Goal: Task Accomplishment & Management: Complete application form

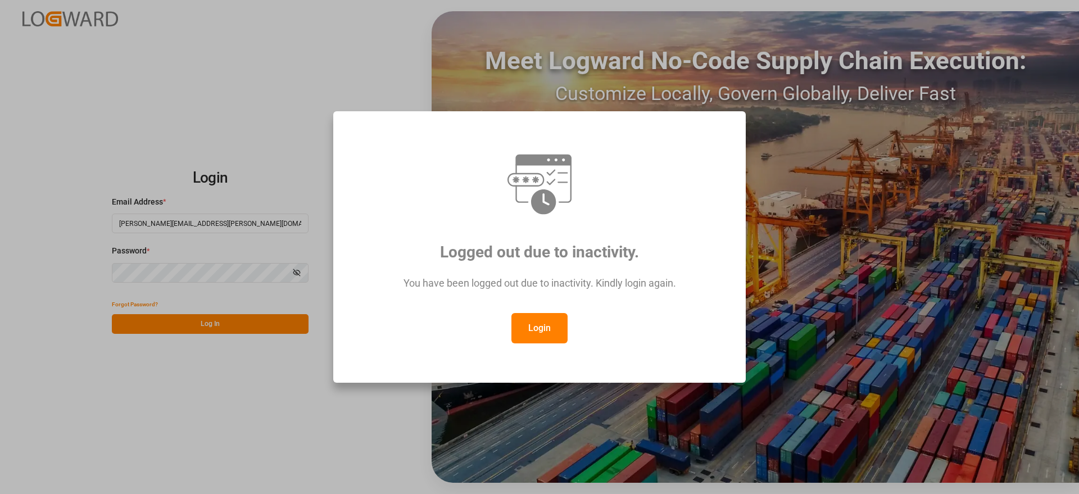
click at [547, 332] on button "Login" at bounding box center [539, 328] width 56 height 30
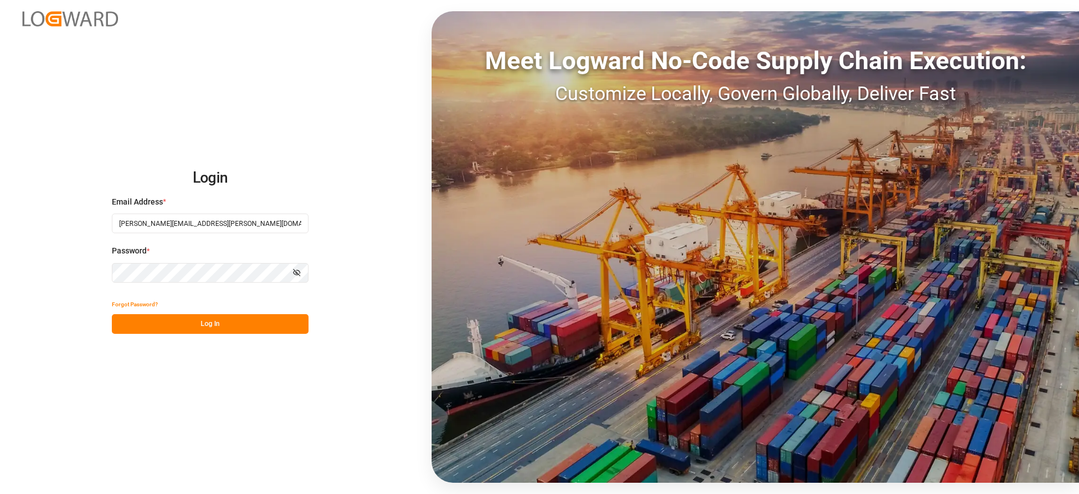
click at [208, 328] on button "Log In" at bounding box center [210, 324] width 197 height 20
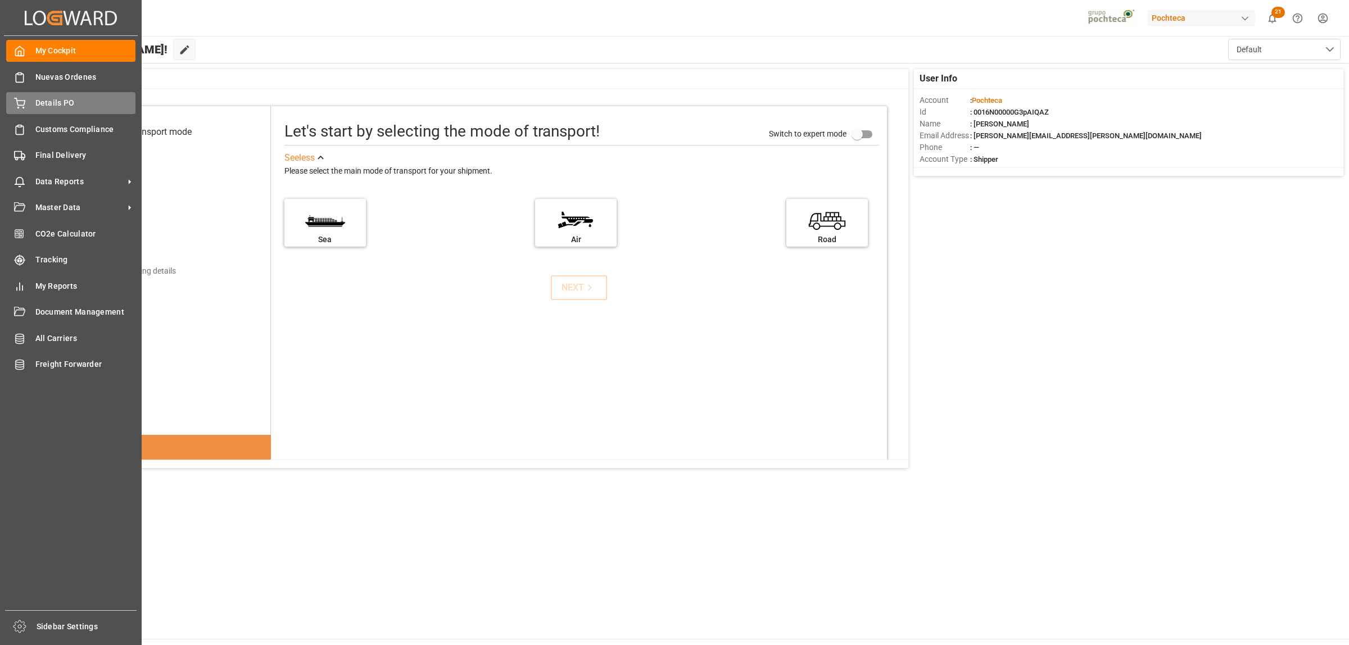
click at [39, 108] on span "Details PO" at bounding box center [85, 103] width 101 height 12
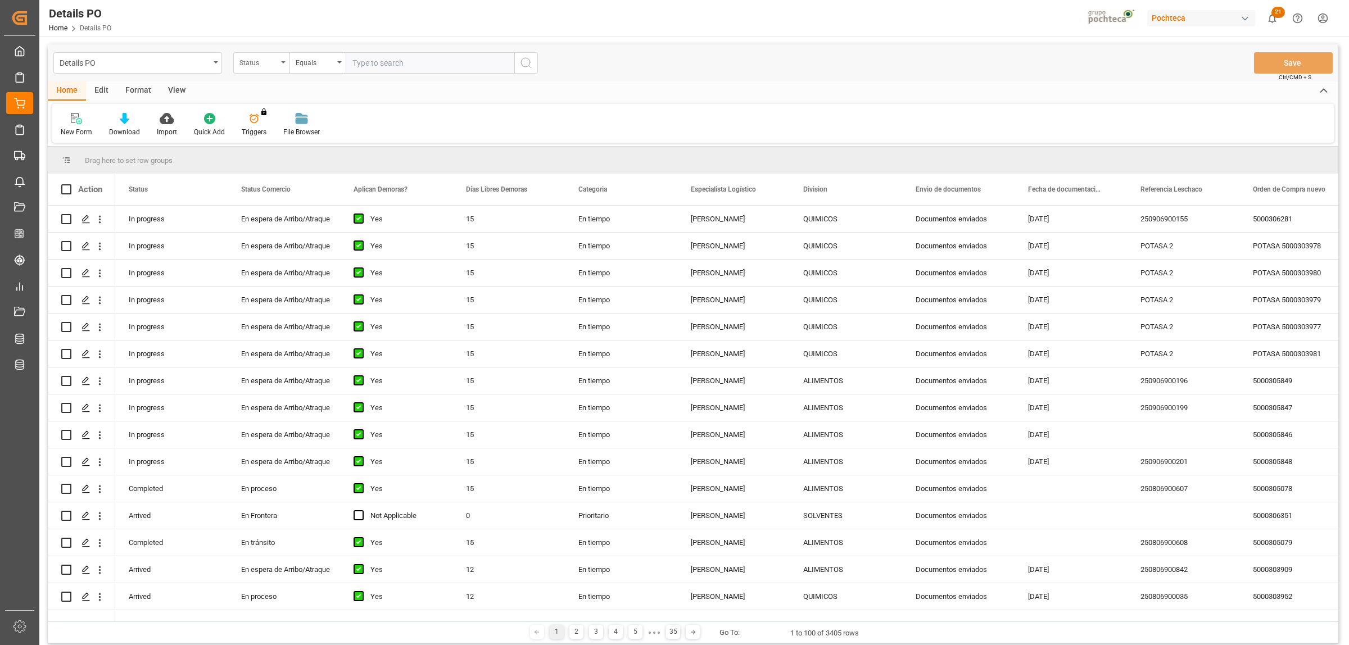
click at [287, 63] on div "Status" at bounding box center [261, 62] width 56 height 21
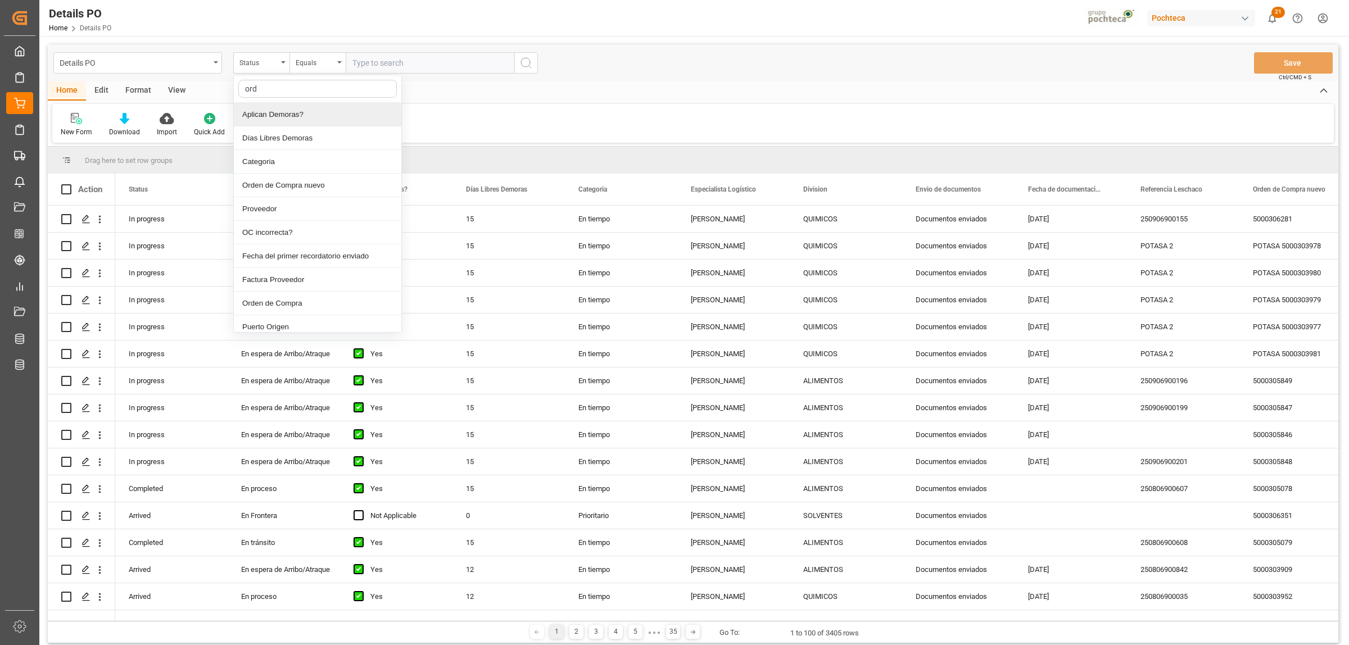
type input "orde"
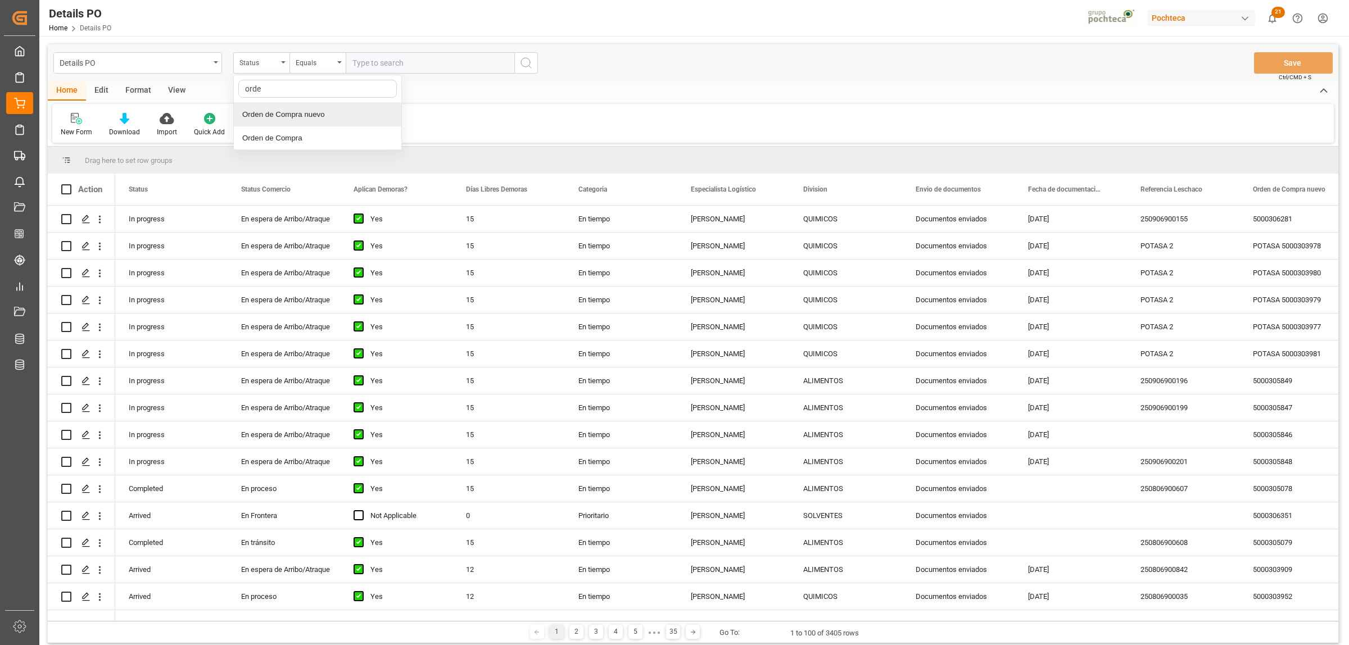
click at [293, 111] on div "Orden de Compra nuevo" at bounding box center [317, 115] width 167 height 24
click at [355, 66] on input "text" at bounding box center [430, 62] width 169 height 21
paste input "5000306340"
type input "5000306340"
click at [527, 69] on icon "search button" at bounding box center [525, 62] width 13 height 13
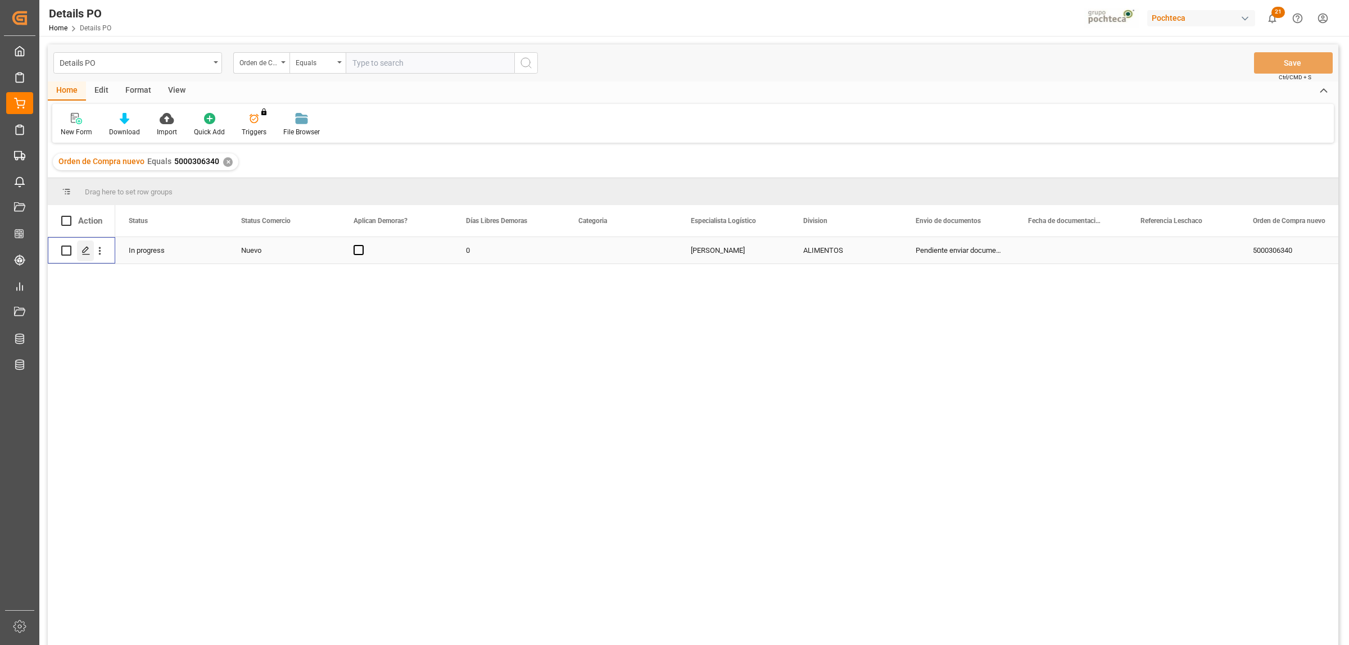
click at [86, 247] on polygon "Press SPACE to select this row." at bounding box center [86, 250] width 6 height 6
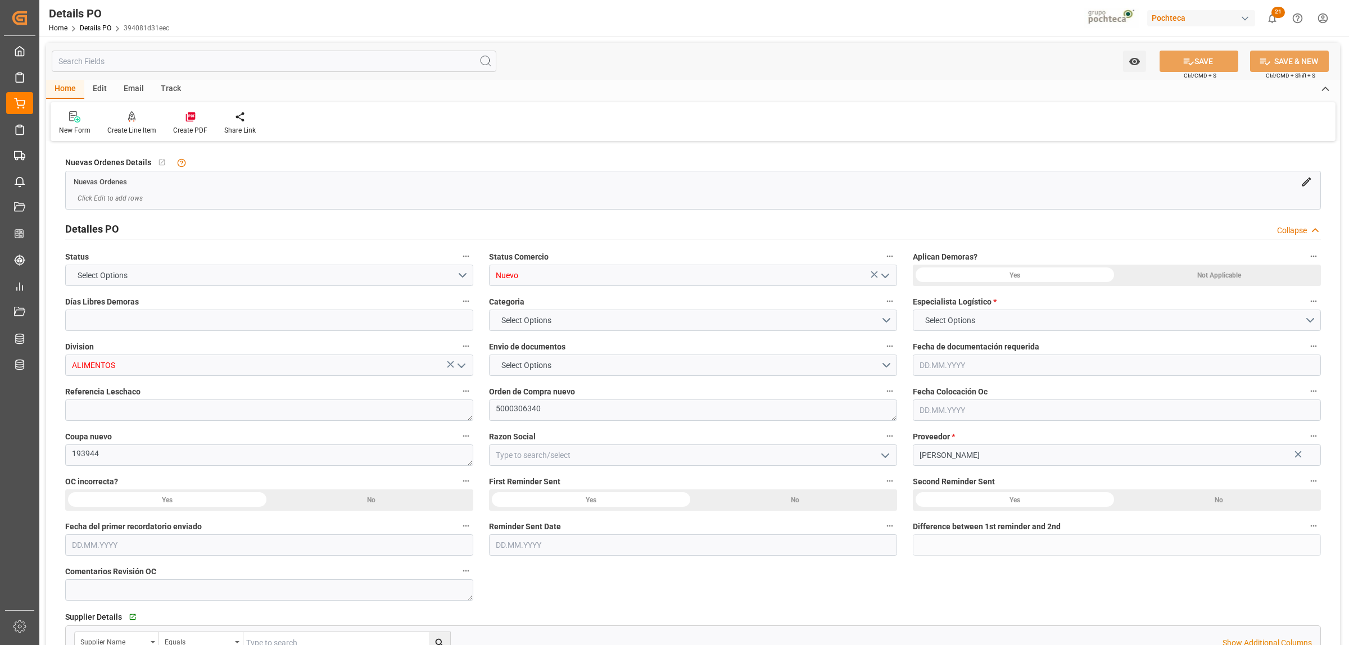
type input "0"
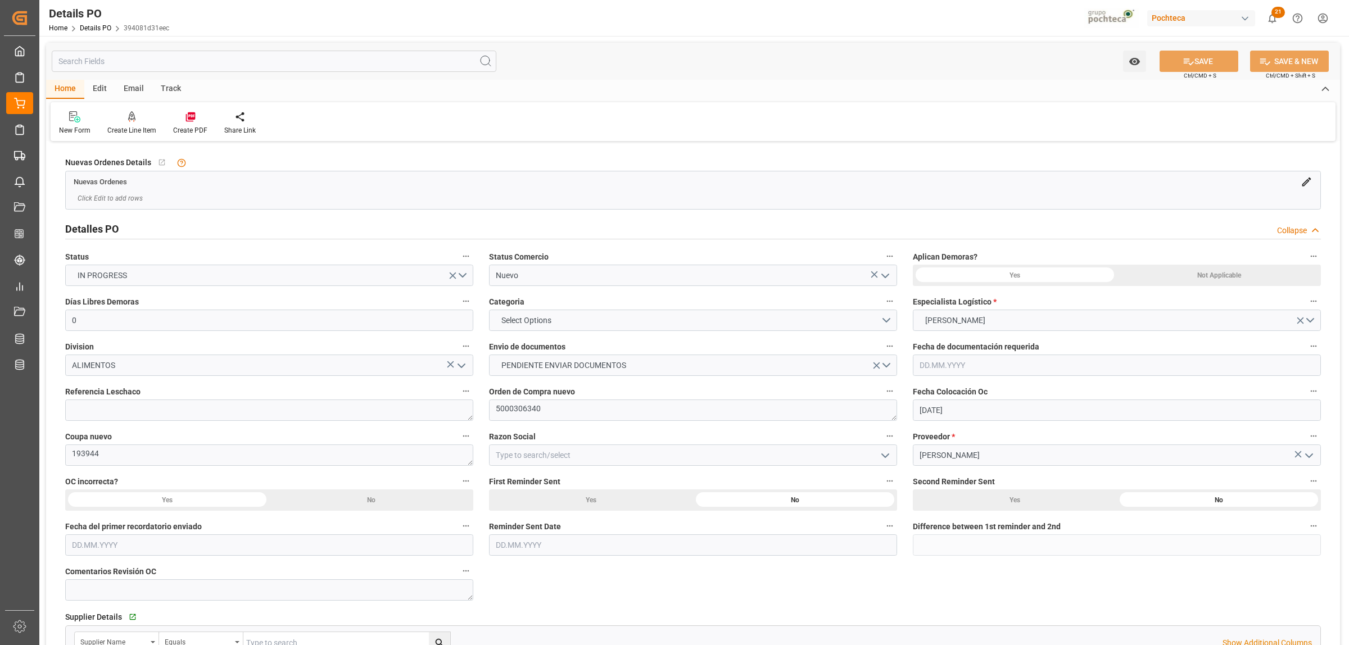
type input "[DATE]"
drag, startPoint x: 89, startPoint y: 453, endPoint x: 65, endPoint y: 451, distance: 23.7
click at [65, 451] on textarea "193944" at bounding box center [269, 454] width 408 height 21
drag, startPoint x: 122, startPoint y: 456, endPoint x: 116, endPoint y: 456, distance: 6.2
click at [121, 456] on textarea "193944" at bounding box center [269, 454] width 408 height 21
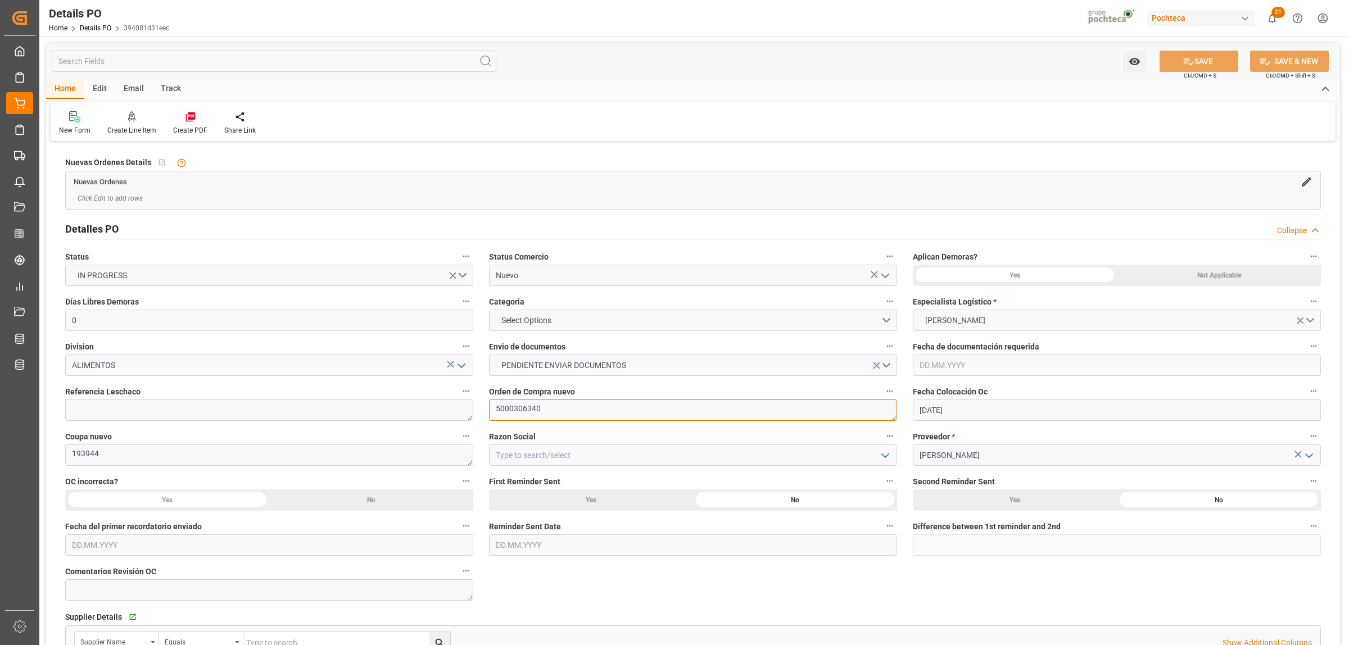
click at [542, 414] on textarea "5000306340" at bounding box center [693, 410] width 408 height 21
drag, startPoint x: 540, startPoint y: 409, endPoint x: 495, endPoint y: 407, distance: 45.0
click at [495, 407] on textarea "5000306340" at bounding box center [693, 410] width 408 height 21
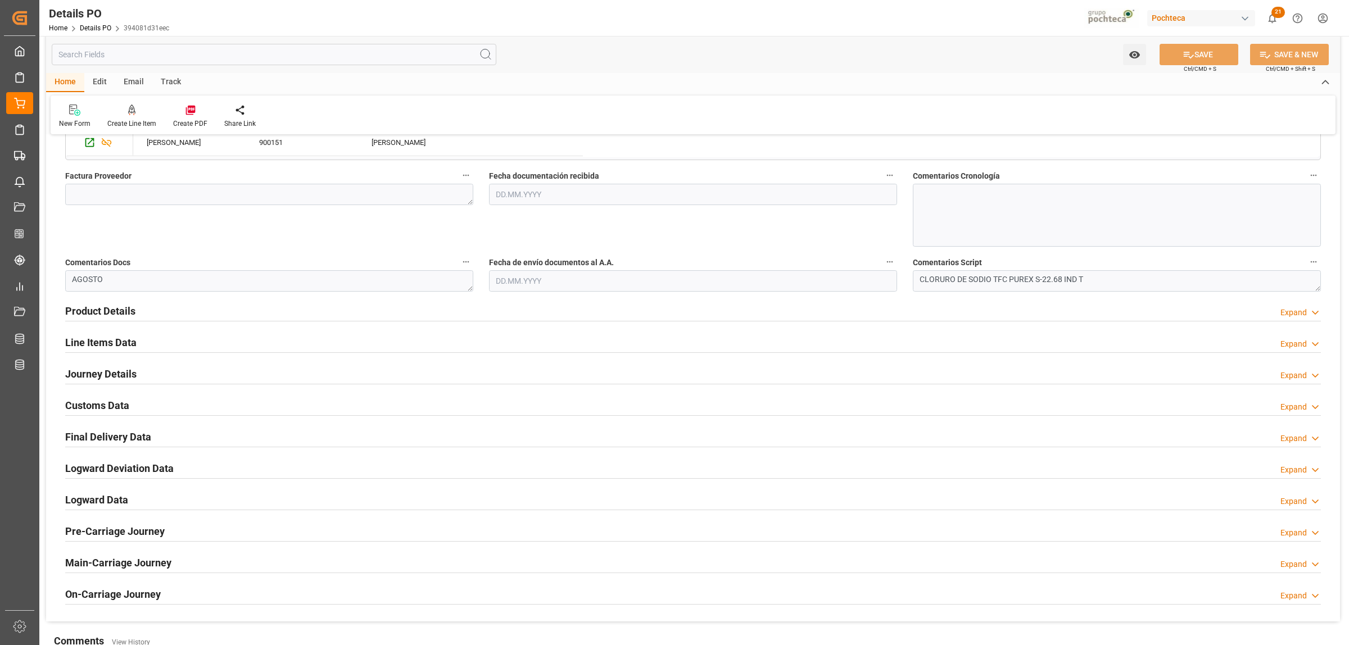
scroll to position [562, 0]
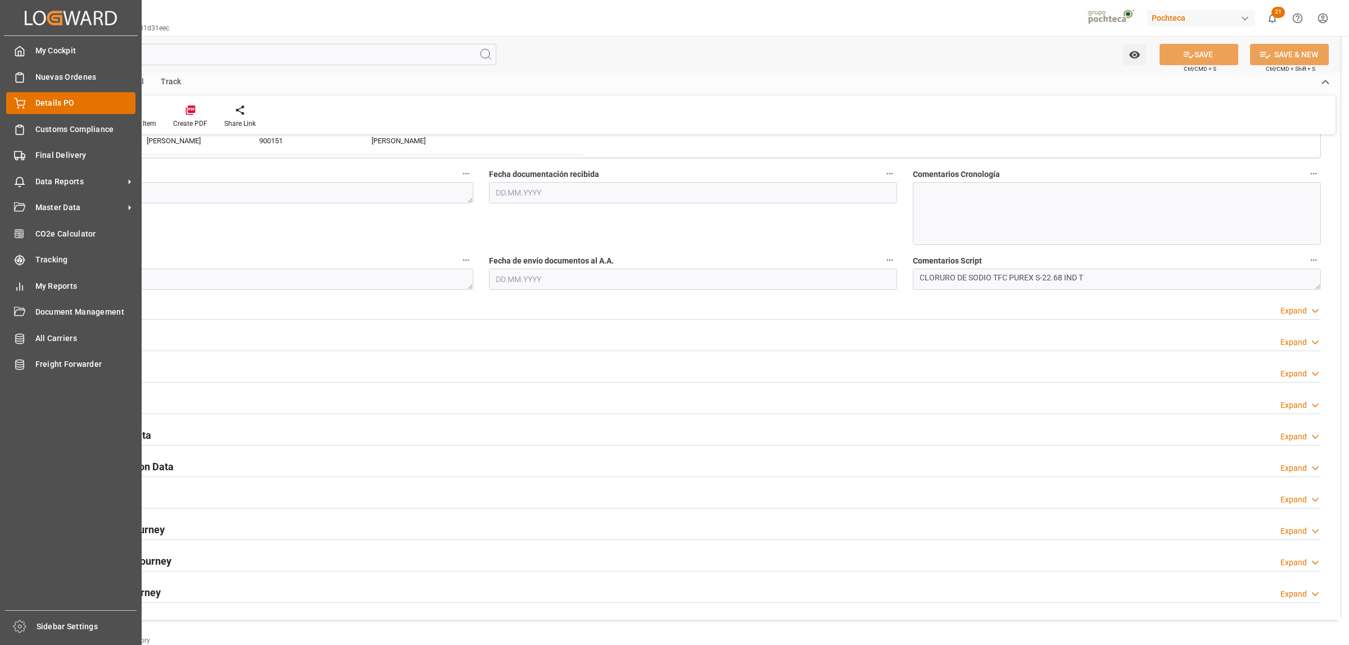
click at [55, 102] on span "Details PO" at bounding box center [85, 103] width 101 height 12
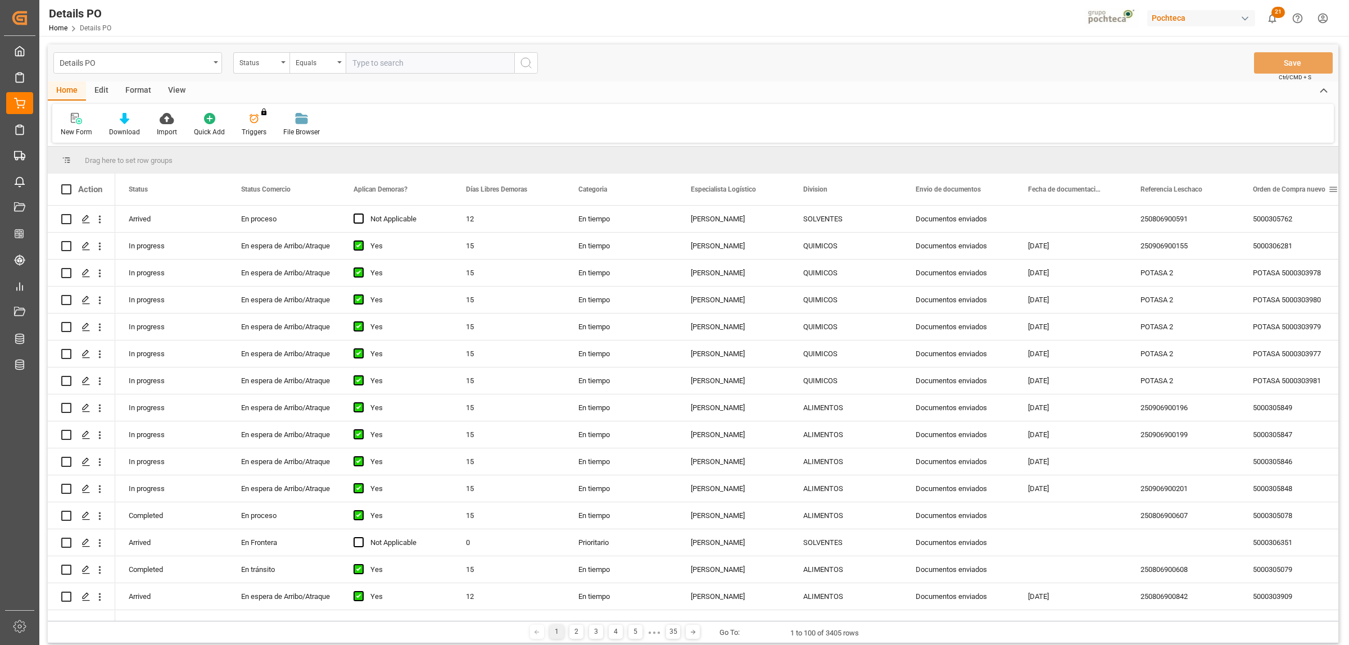
click at [1078, 189] on span at bounding box center [1333, 189] width 10 height 10
click at [1078, 192] on span "filter" at bounding box center [1295, 191] width 10 height 10
type input "5000306343"
click at [1078, 282] on button "Apply" at bounding box center [1290, 284] width 21 height 11
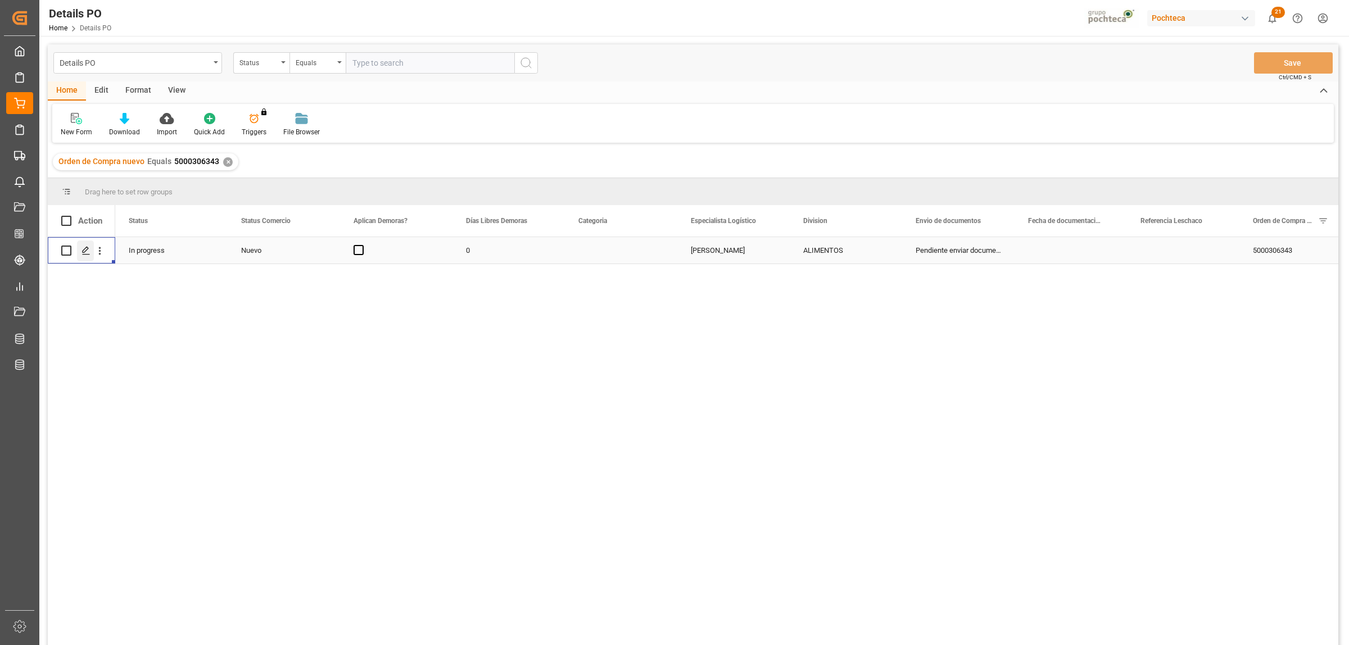
click at [79, 253] on div "Press SPACE to select this row." at bounding box center [85, 250] width 17 height 21
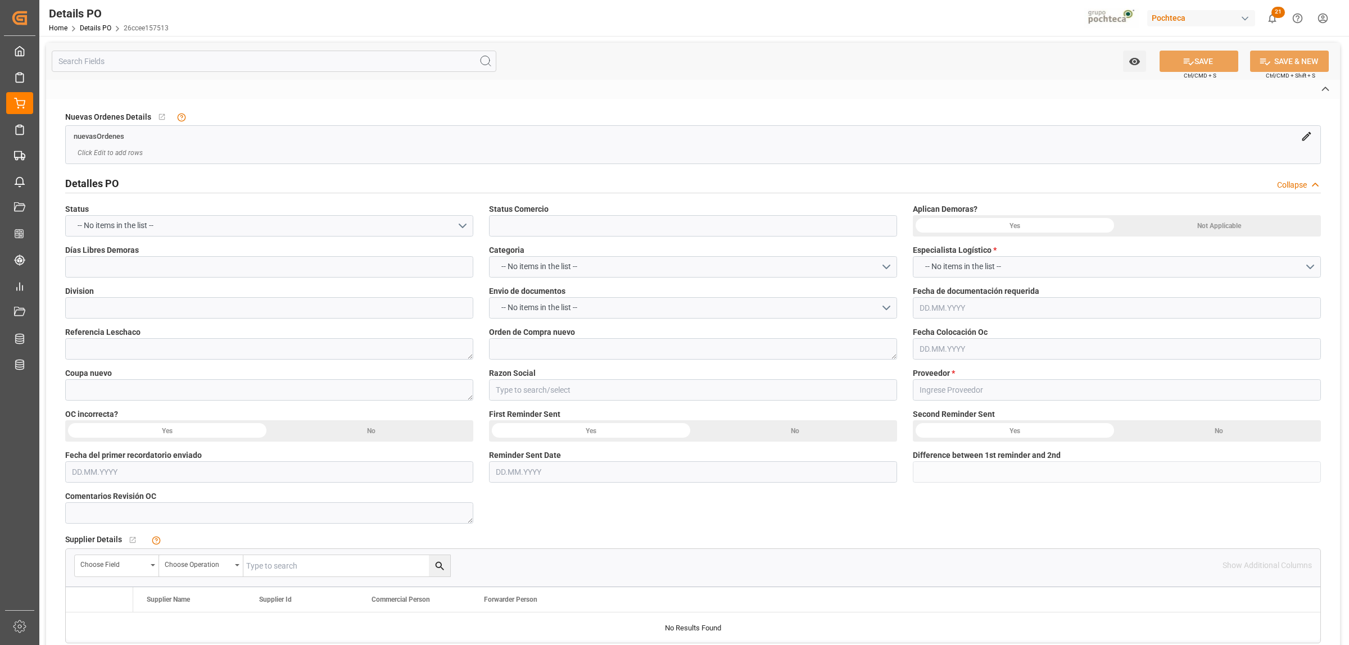
type input "Nuevo"
type input "ALIMENTOS"
type textarea "5000306343"
type textarea "193941"
type input "[PERSON_NAME]"
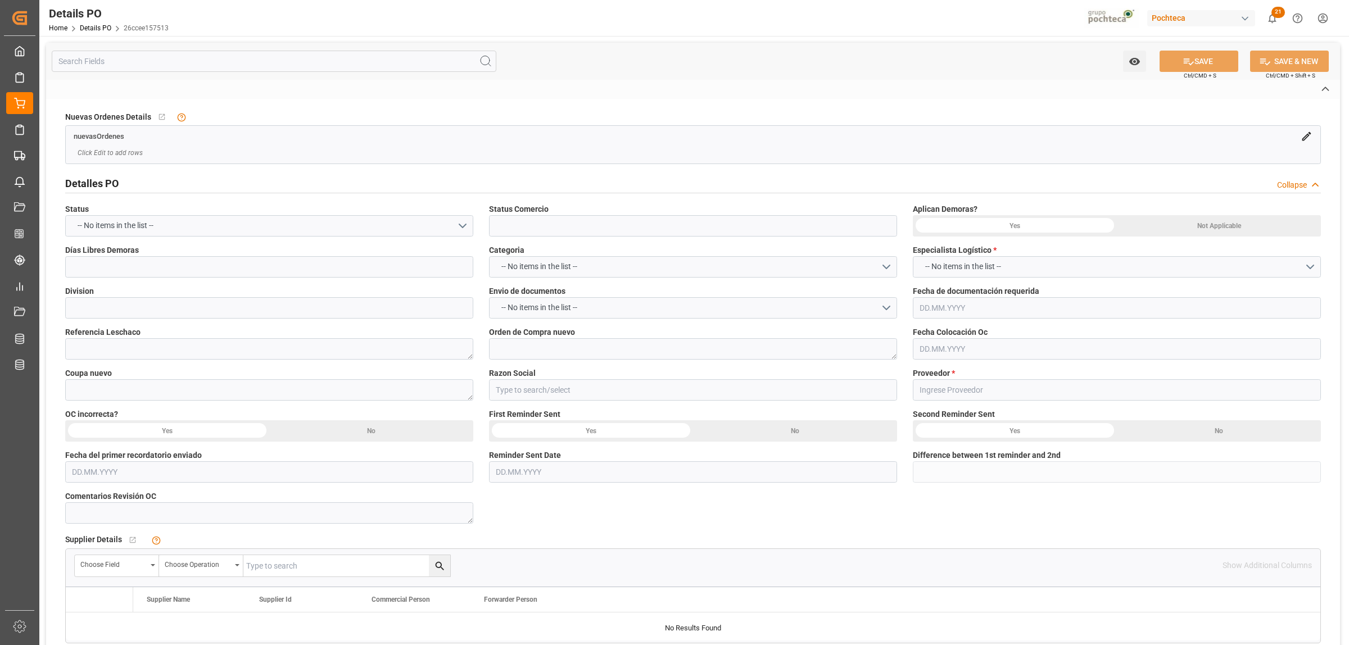
type textarea "AGOSTO"
type textarea "CLORURO DE SODIO TFC PUREX S-22.68 IND T"
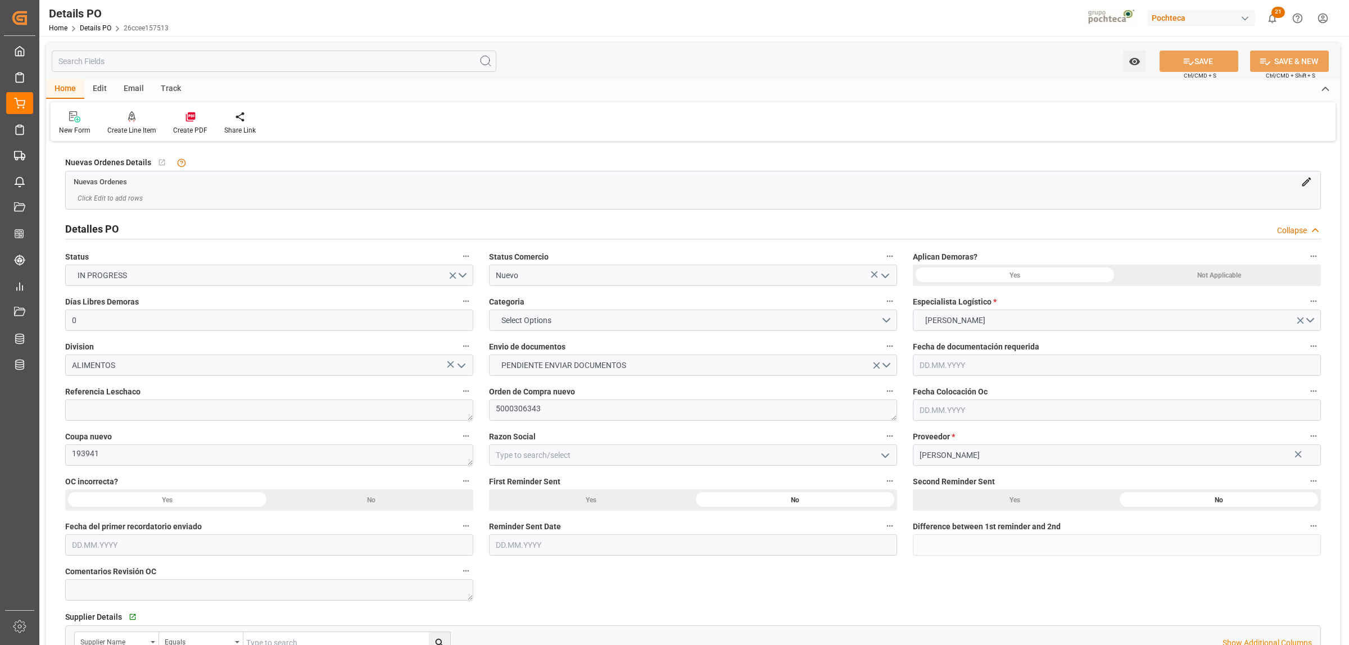
type input "0"
type input "[DATE]"
drag, startPoint x: 114, startPoint y: 453, endPoint x: 49, endPoint y: 454, distance: 64.6
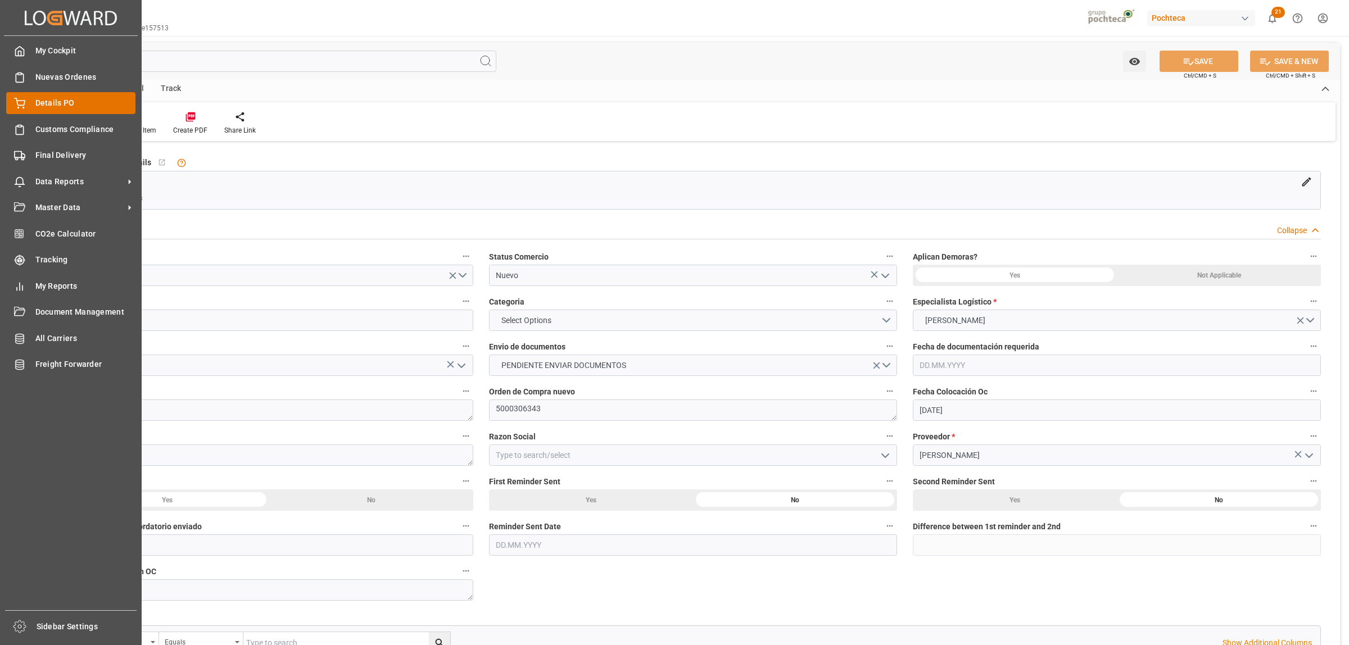
click at [43, 102] on span "Details PO" at bounding box center [85, 103] width 101 height 12
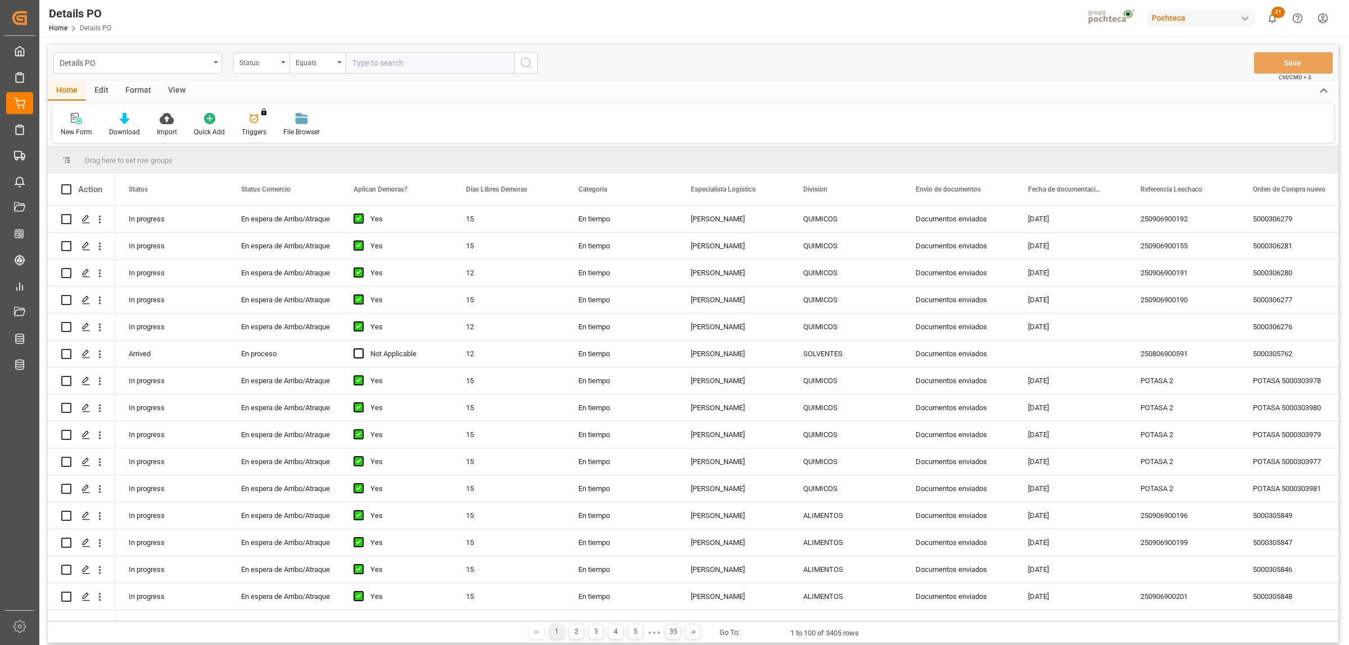
click at [77, 113] on icon at bounding box center [76, 118] width 11 height 11
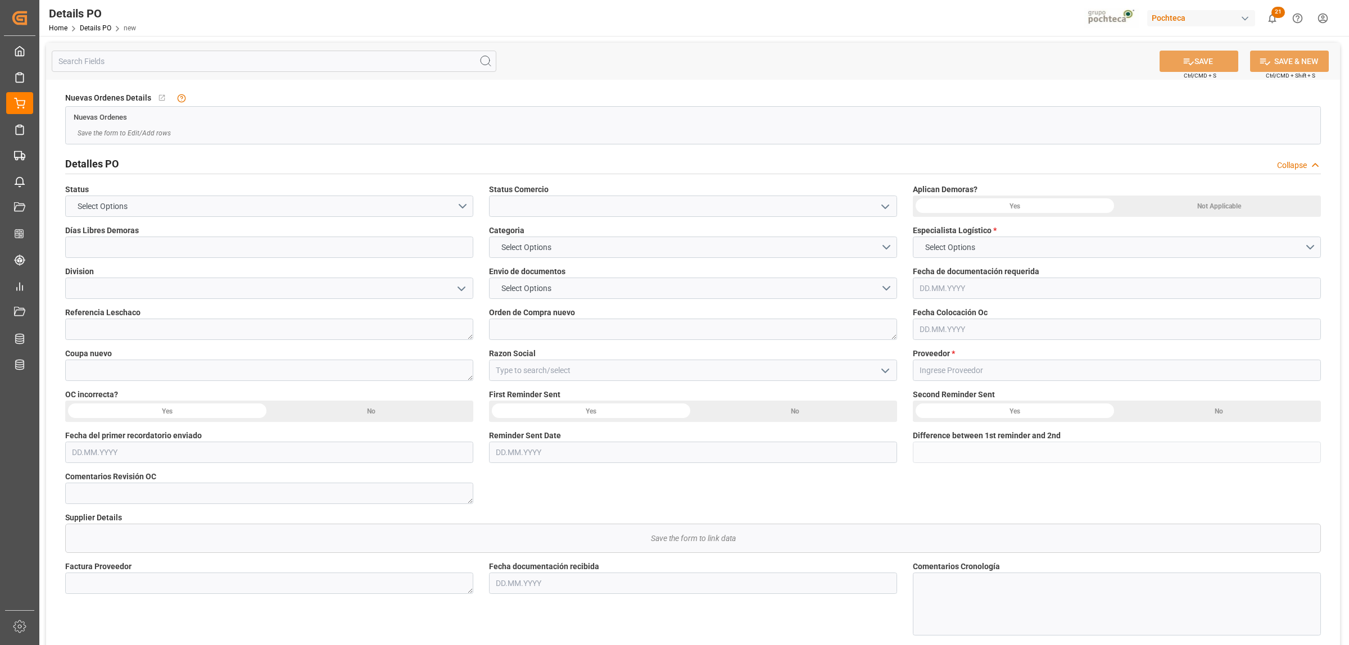
type input "0"
click at [882, 206] on polyline "open menu" at bounding box center [885, 206] width 7 height 3
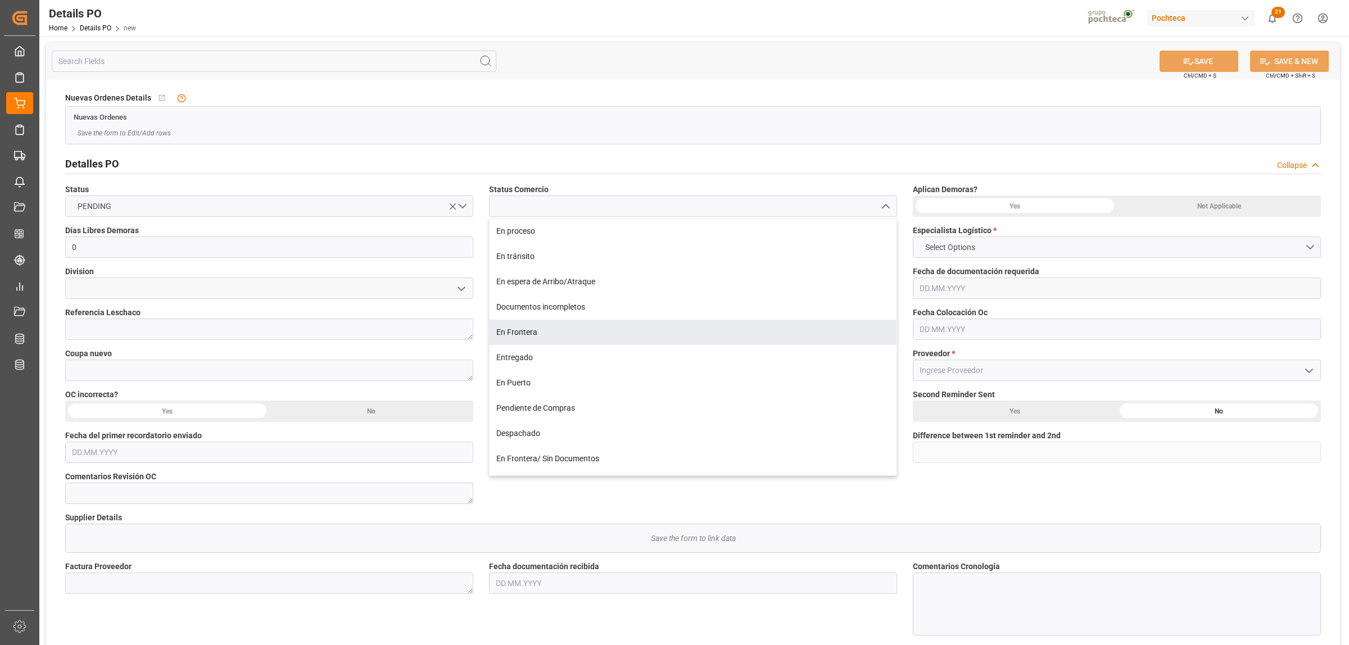
click at [534, 329] on div "En Frontera" at bounding box center [692, 332] width 407 height 25
type input "En Frontera"
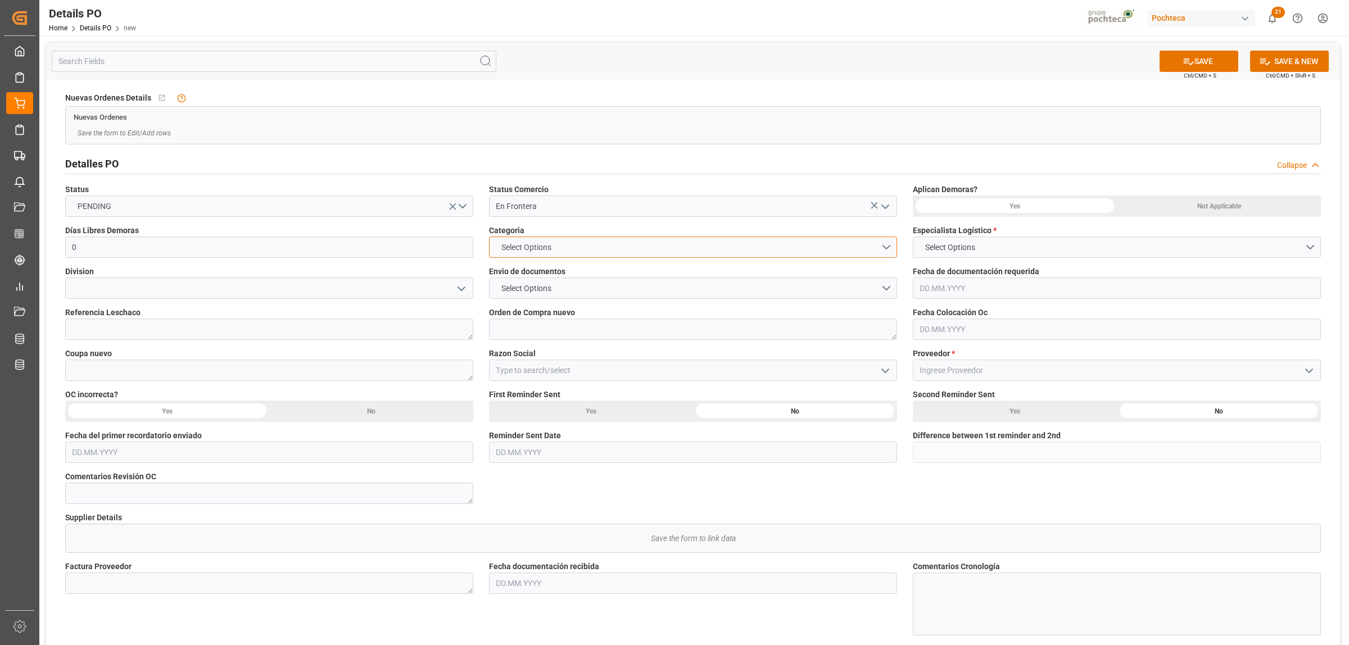
click at [884, 246] on button "Select Options" at bounding box center [693, 247] width 408 height 21
click at [526, 270] on div "EN TIEMPO" at bounding box center [692, 274] width 407 height 24
click at [523, 283] on span "Select Options" at bounding box center [526, 289] width 61 height 12
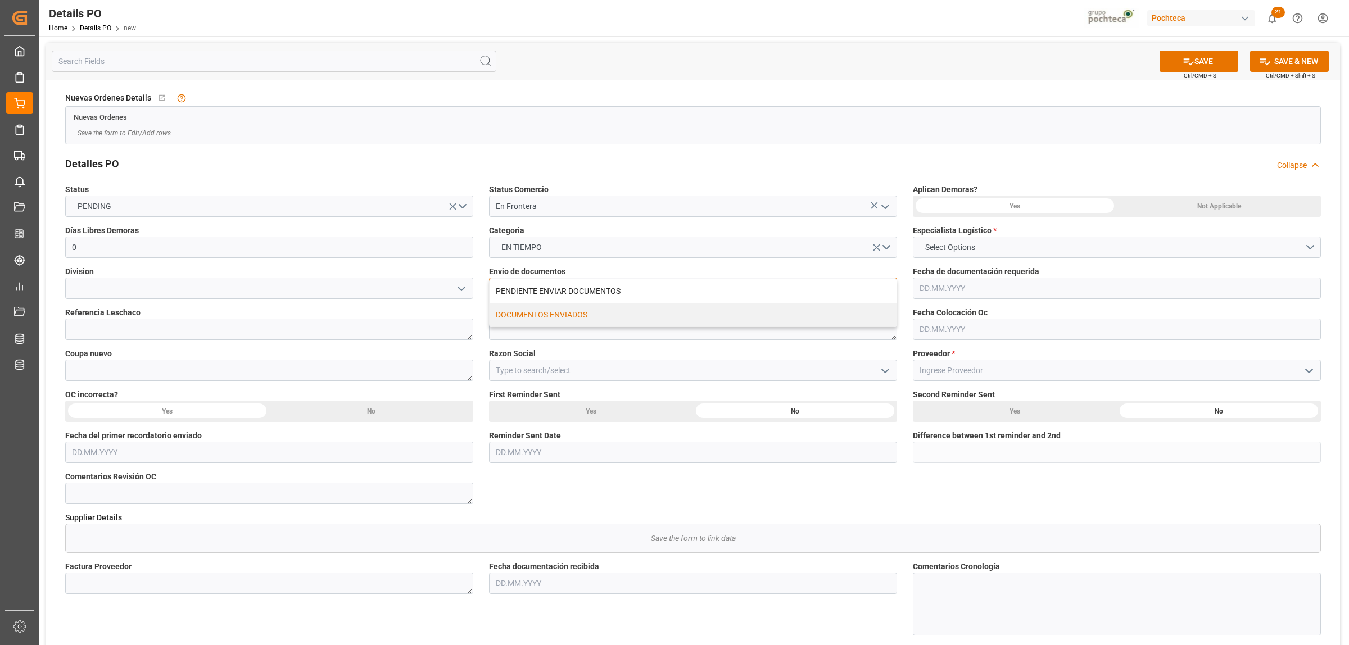
click at [527, 313] on div "DOCUMENTOS ENVIADOS" at bounding box center [692, 315] width 407 height 24
click at [260, 332] on textarea at bounding box center [269, 329] width 408 height 21
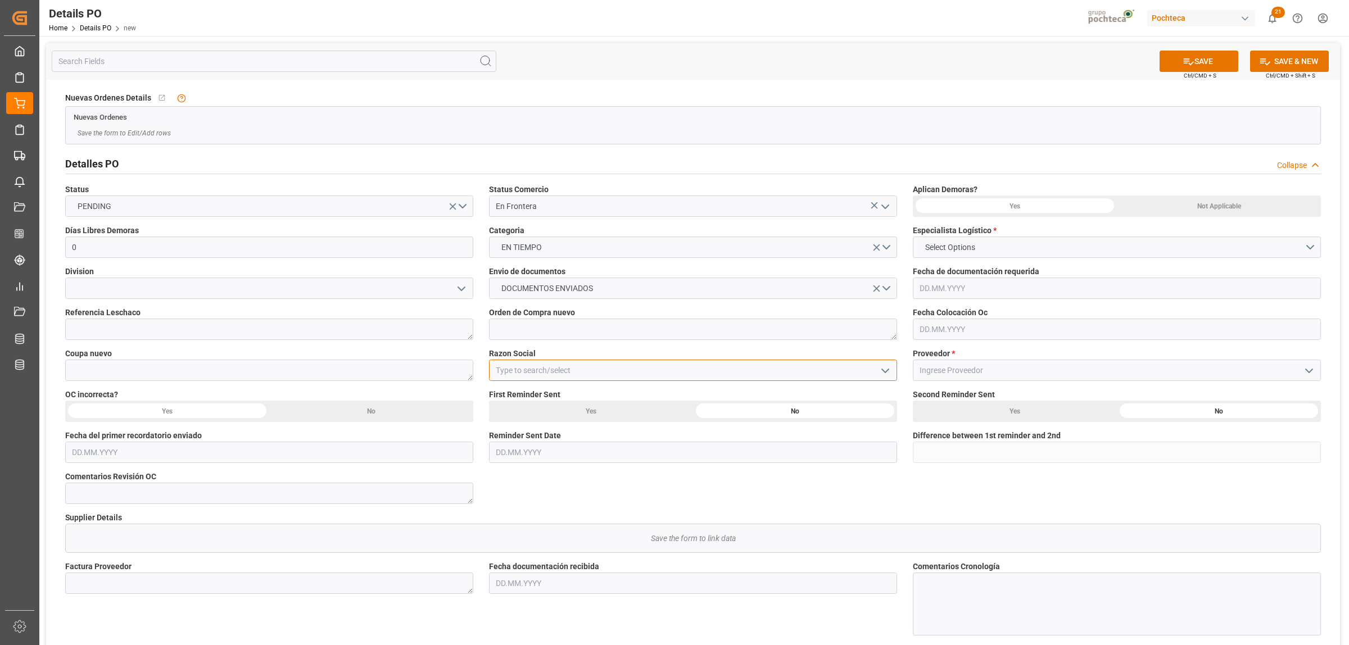
click at [539, 375] on input at bounding box center [693, 370] width 408 height 21
click at [880, 371] on icon "open menu" at bounding box center [884, 370] width 13 height 13
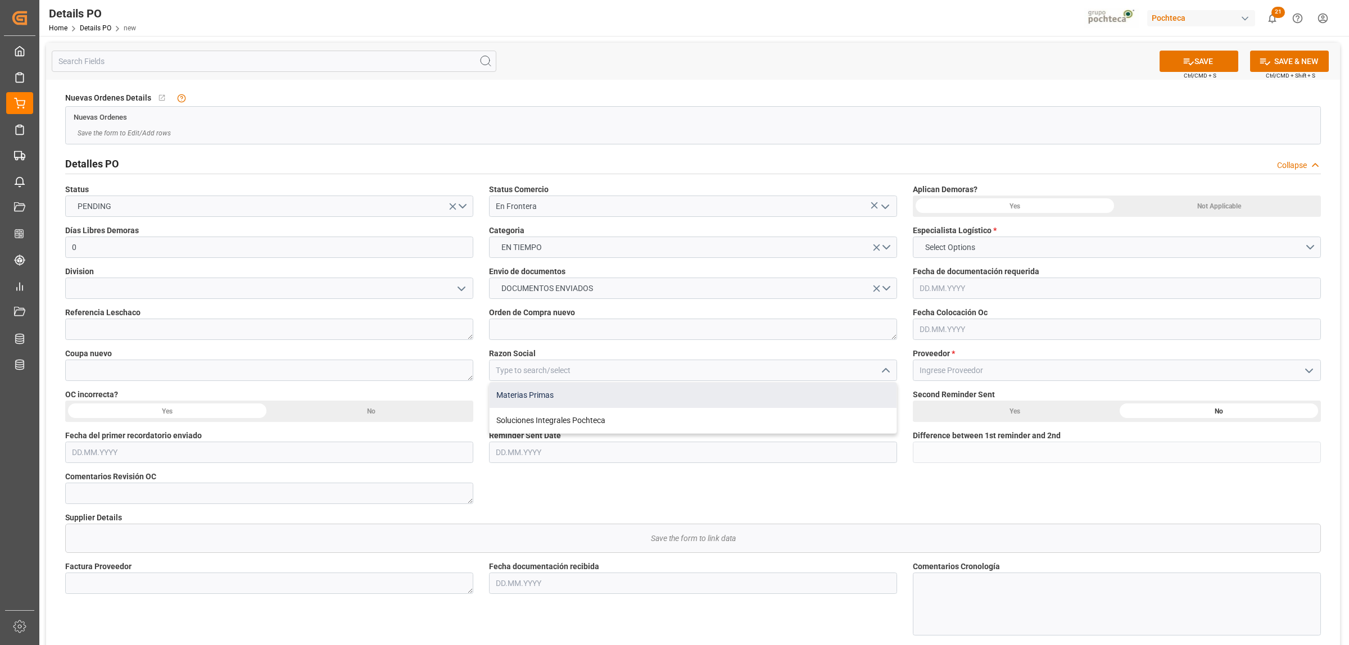
click at [502, 396] on div "Materias Primas" at bounding box center [692, 395] width 407 height 25
type input "Materias Primas"
click at [435, 374] on textarea at bounding box center [269, 370] width 408 height 21
click at [96, 373] on textarea at bounding box center [269, 370] width 408 height 21
paste textarea "195703"
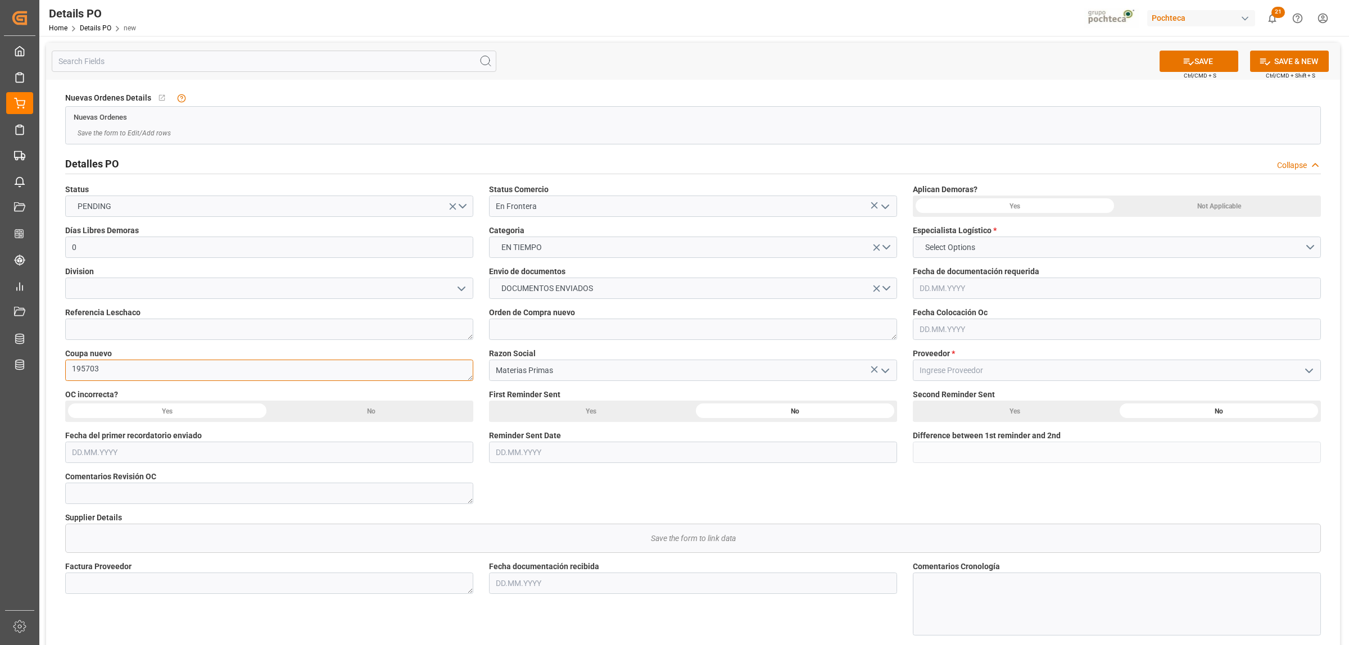
type textarea "195703"
click at [944, 361] on input at bounding box center [1117, 370] width 408 height 21
type input "b"
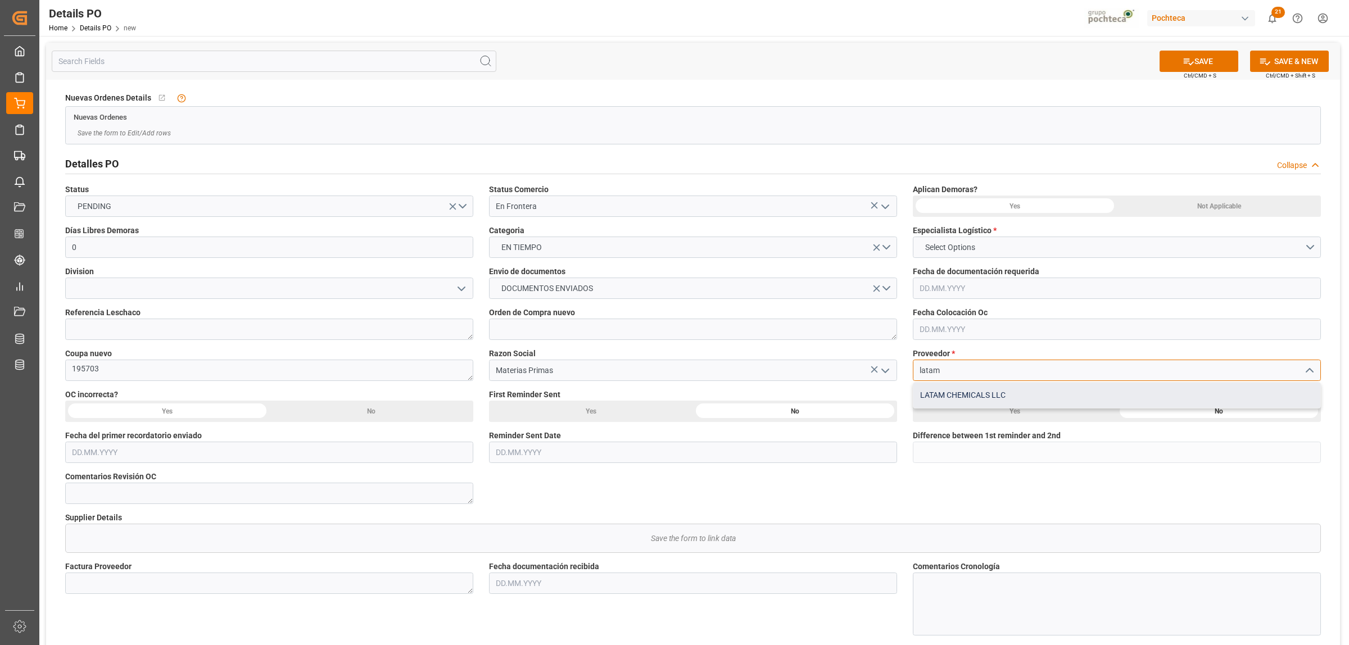
click at [933, 398] on div "LATAM CHEMICALS LLC" at bounding box center [1116, 395] width 407 height 25
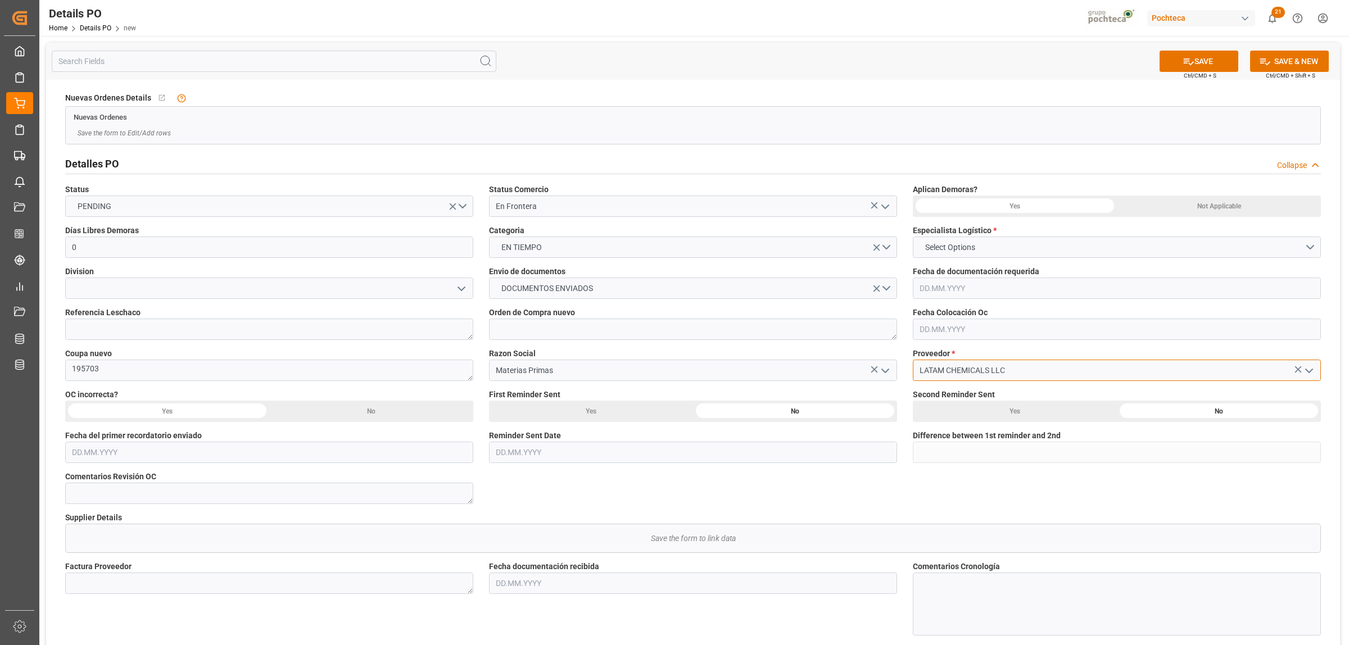
type input "LATAM CHEMICALS LLC"
click at [1078, 205] on div "Not Applicable" at bounding box center [1218, 206] width 204 height 21
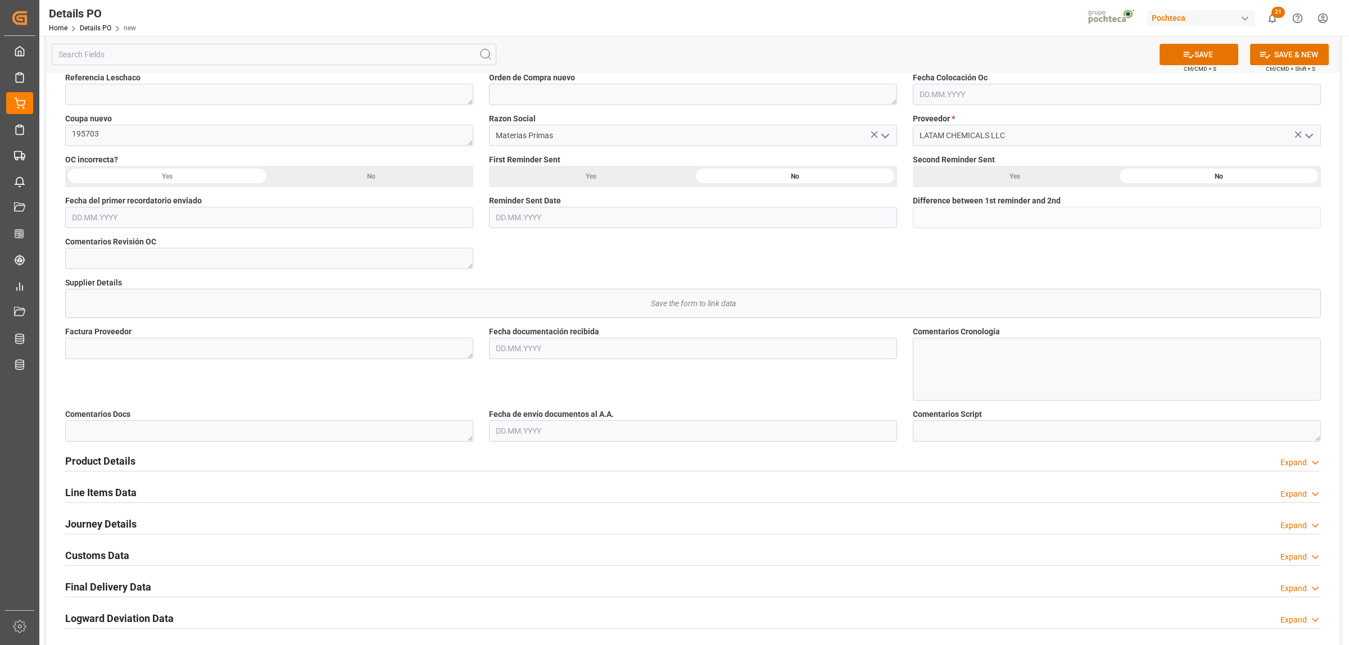
scroll to position [211, 0]
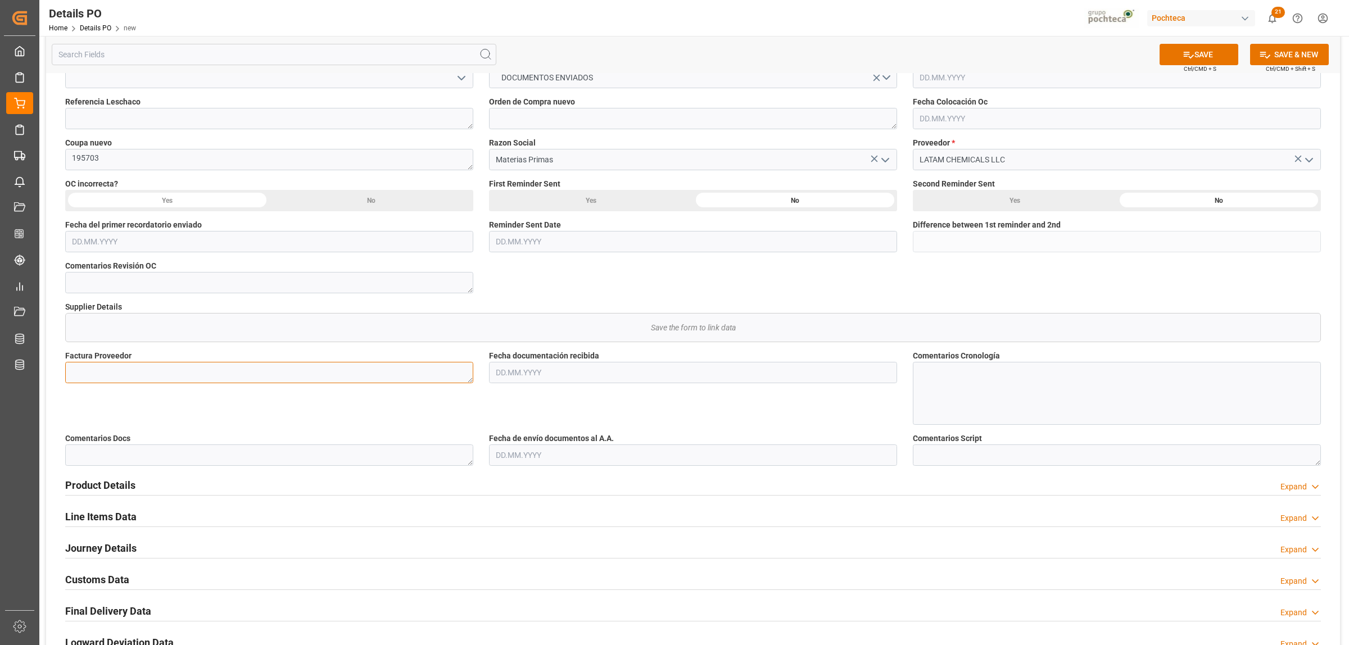
click at [158, 375] on textarea at bounding box center [269, 372] width 408 height 21
paste textarea "95621793"
type textarea "95621793"
click at [541, 378] on input "text" at bounding box center [693, 372] width 408 height 21
click at [517, 433] on div "28 29 30 31 1 2 3" at bounding box center [569, 441] width 153 height 22
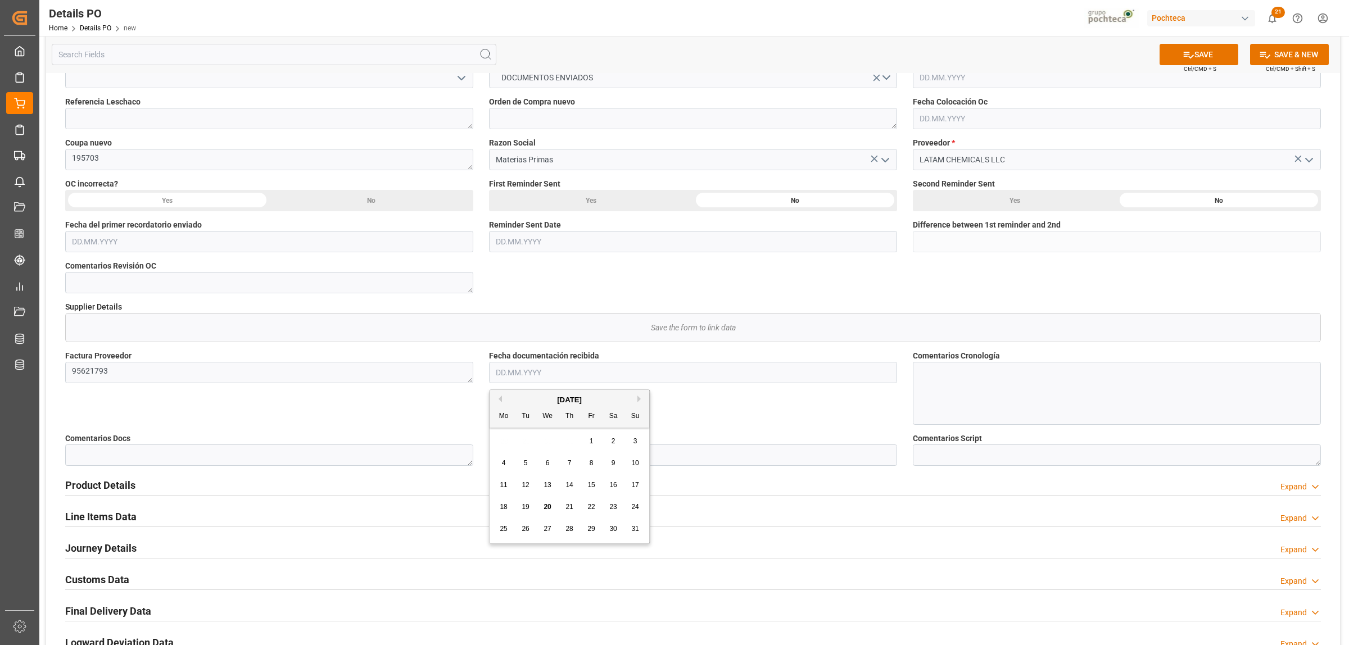
click at [546, 493] on span "20" at bounding box center [546, 507] width 7 height 8
click at [537, 367] on input "[DATE]" at bounding box center [693, 372] width 408 height 21
click at [523, 493] on span "19" at bounding box center [524, 507] width 7 height 8
type input "[DATE]"
click at [520, 464] on input "text" at bounding box center [693, 454] width 408 height 21
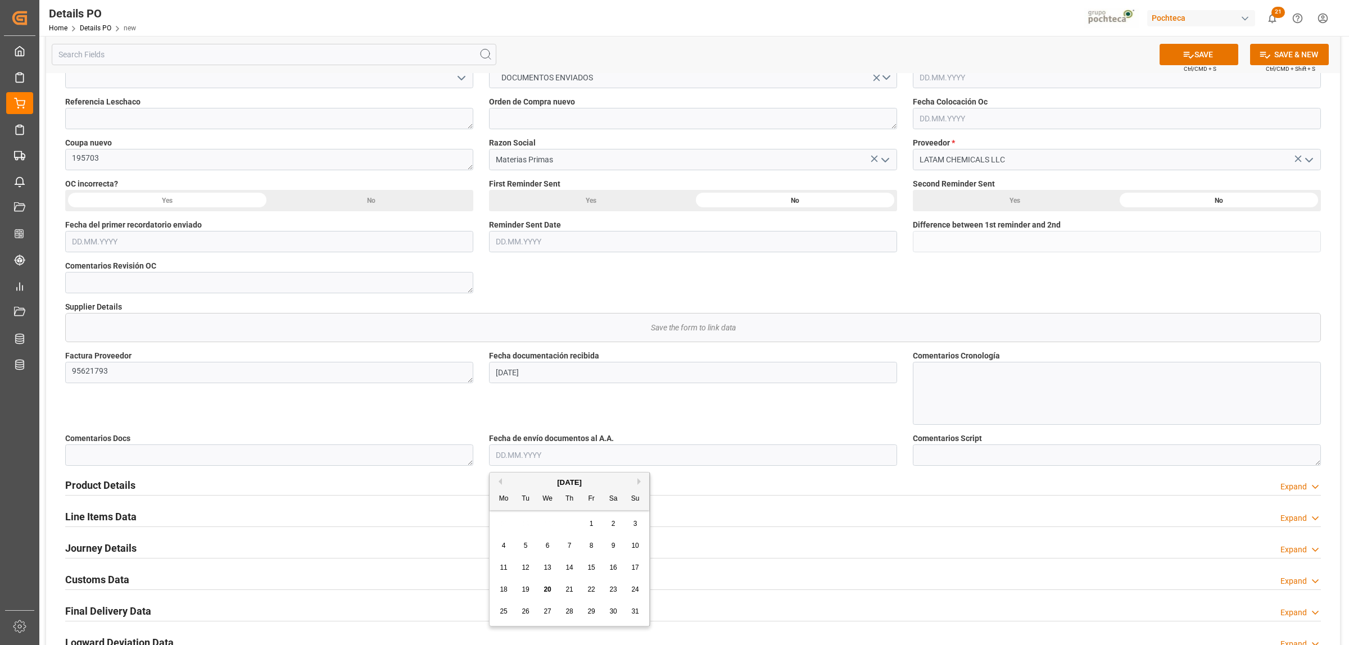
click at [546, 493] on span "20" at bounding box center [546, 589] width 7 height 8
type input "[DATE]"
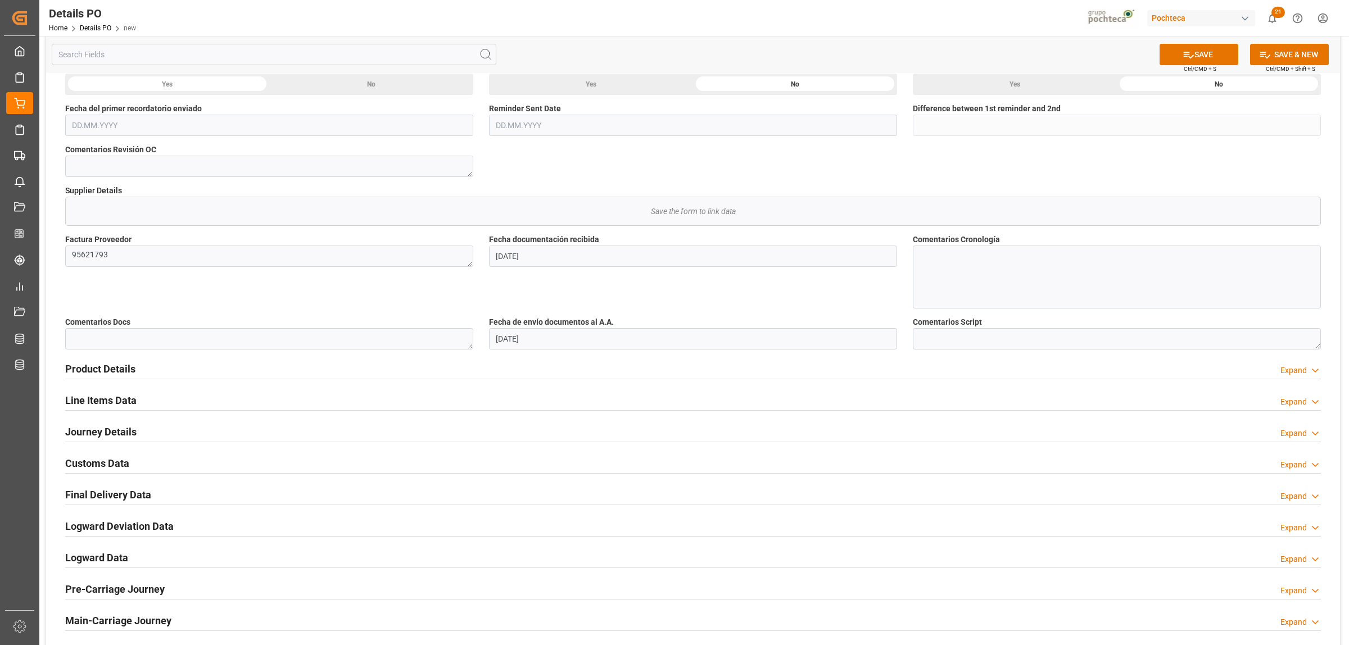
scroll to position [351, 0]
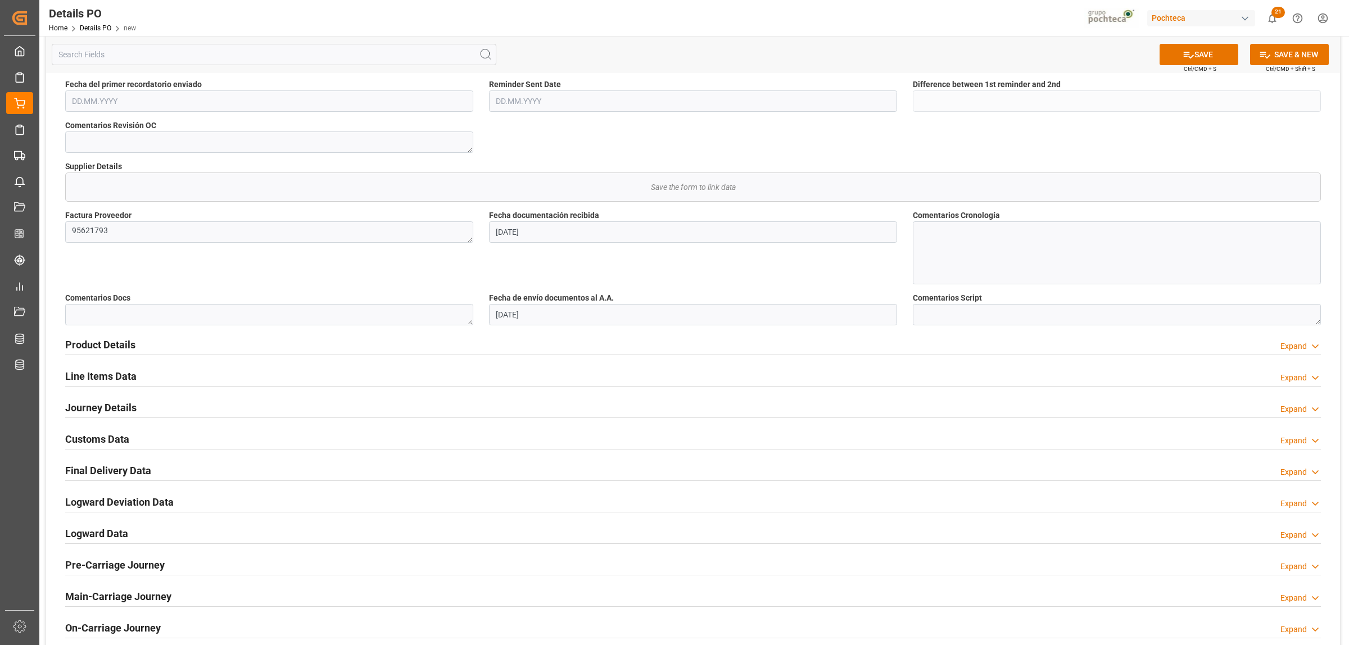
click at [114, 349] on h2 "Product Details" at bounding box center [100, 344] width 70 height 15
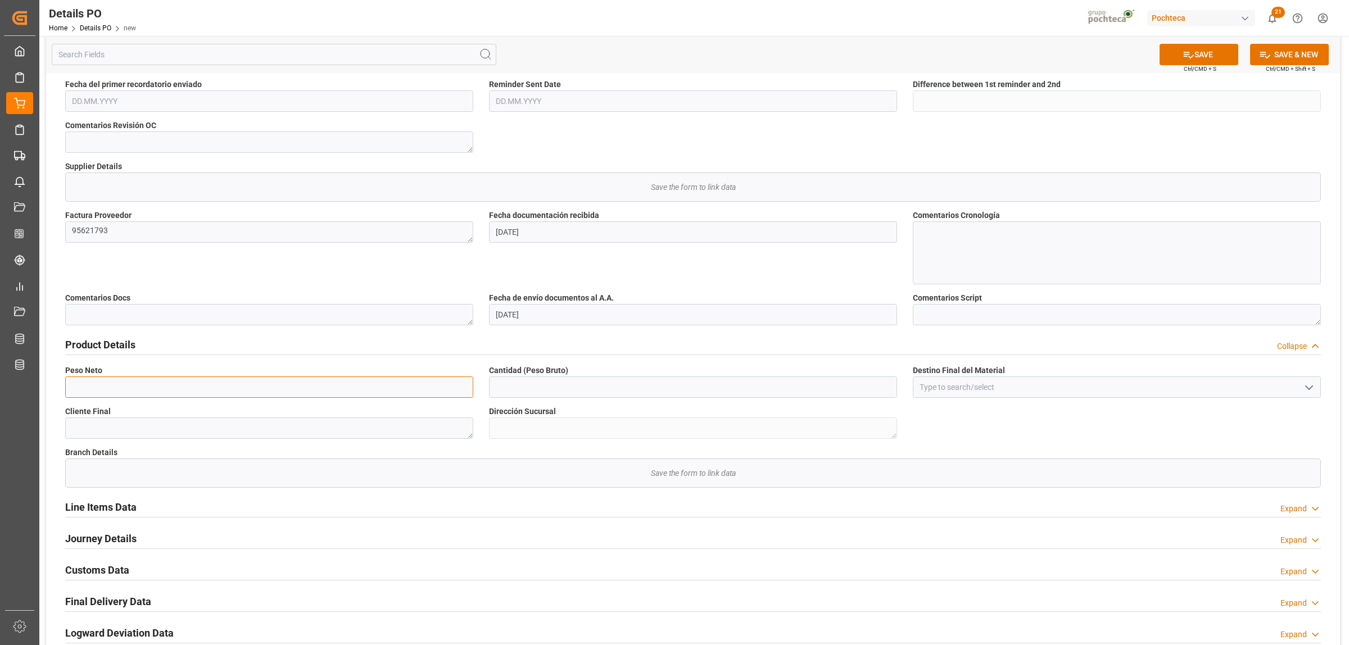
click at [128, 388] on input "text" at bounding box center [269, 386] width 408 height 21
type input "19000"
click at [593, 389] on input "text" at bounding box center [693, 386] width 408 height 21
type input "19000"
click at [945, 392] on input at bounding box center [1117, 386] width 408 height 21
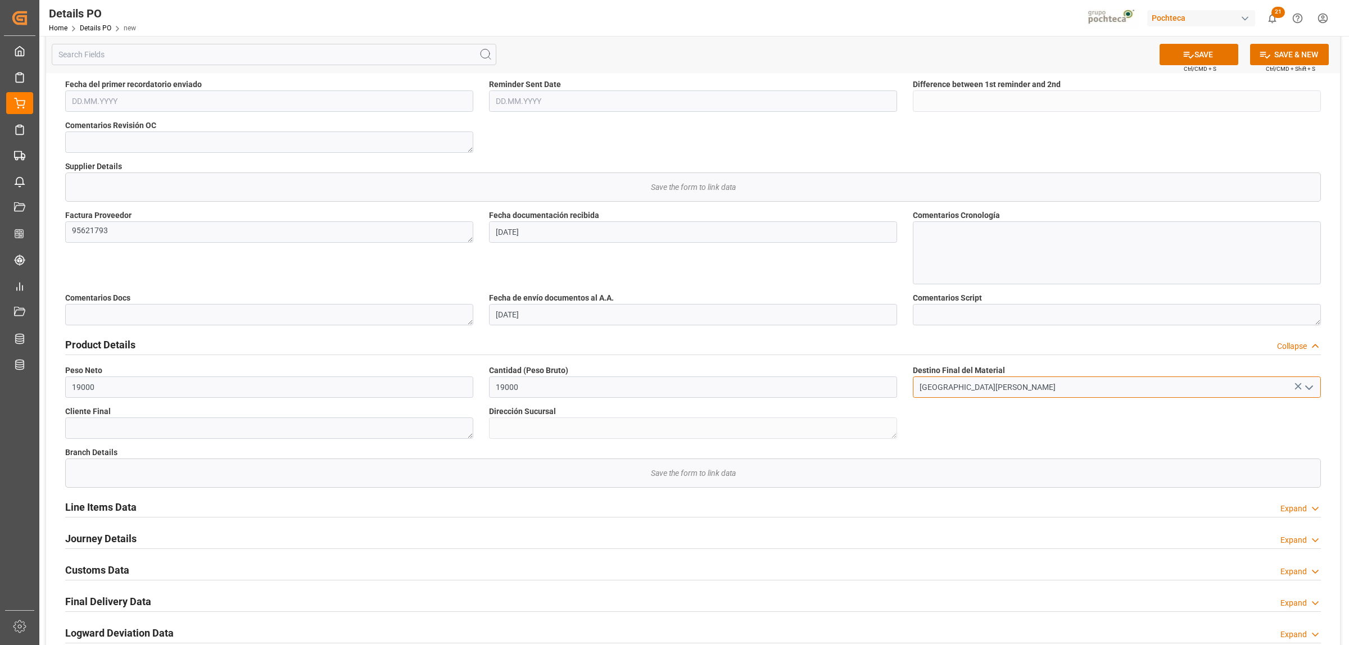
type input "[GEOGRAPHIC_DATA][PERSON_NAME]"
click at [125, 493] on h2 "Line Items Data" at bounding box center [100, 507] width 71 height 15
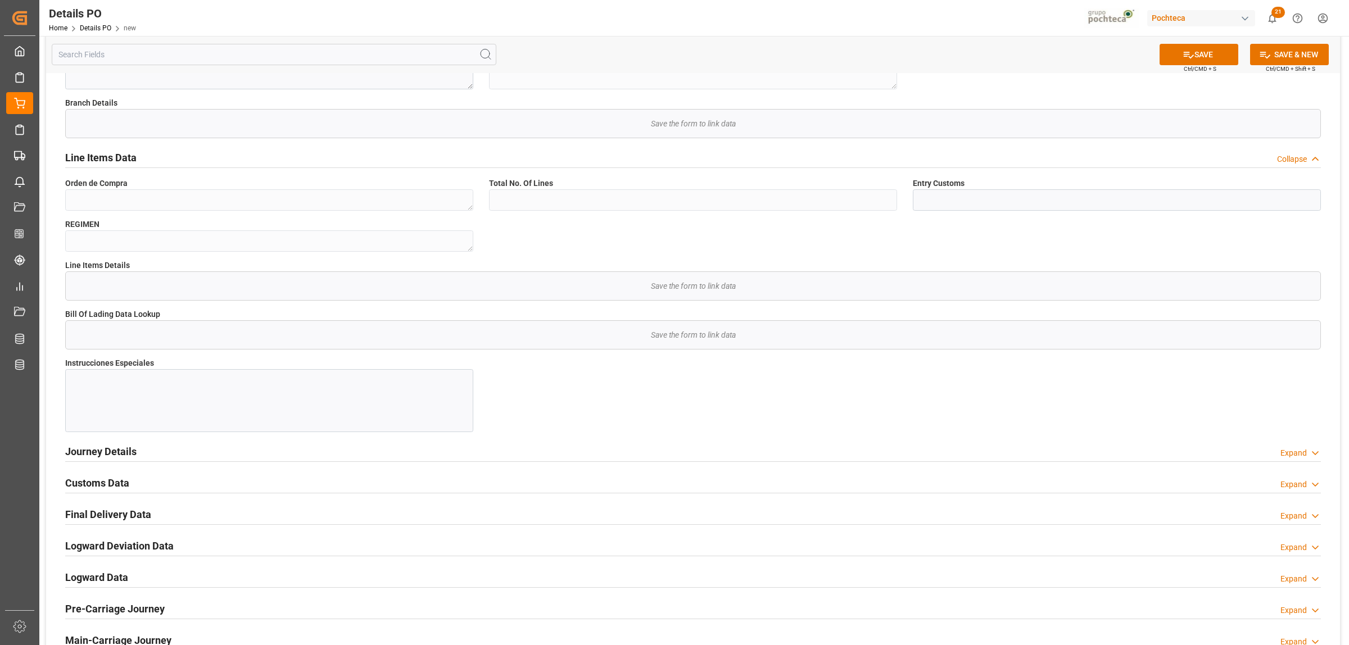
scroll to position [702, 0]
click at [116, 482] on h2 "Customs Data" at bounding box center [97, 481] width 64 height 15
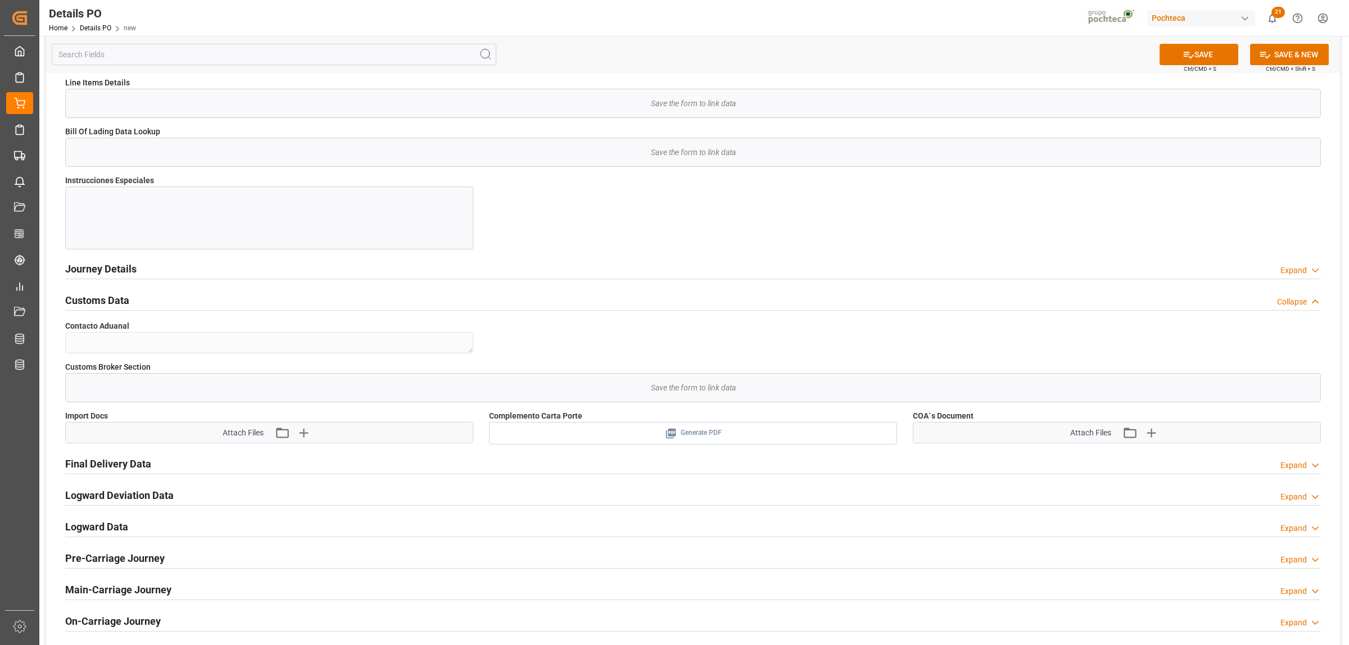
scroll to position [913, 0]
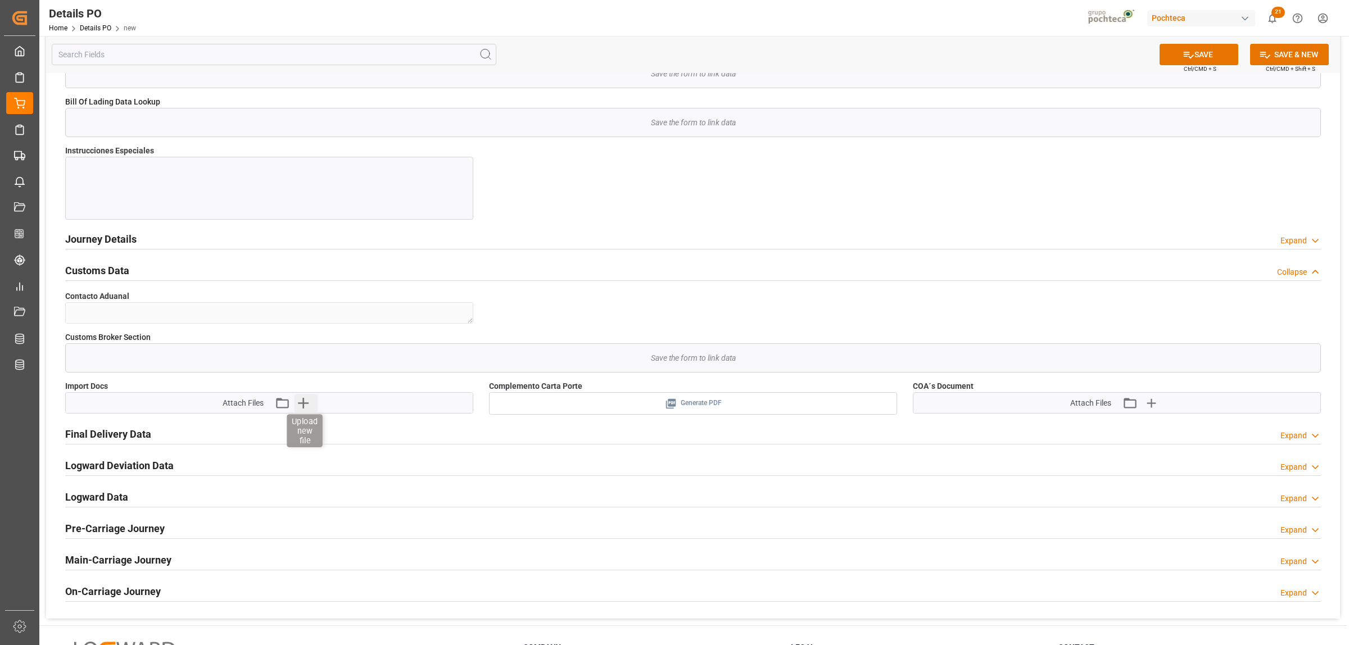
click at [301, 405] on icon "button" at bounding box center [303, 403] width 11 height 11
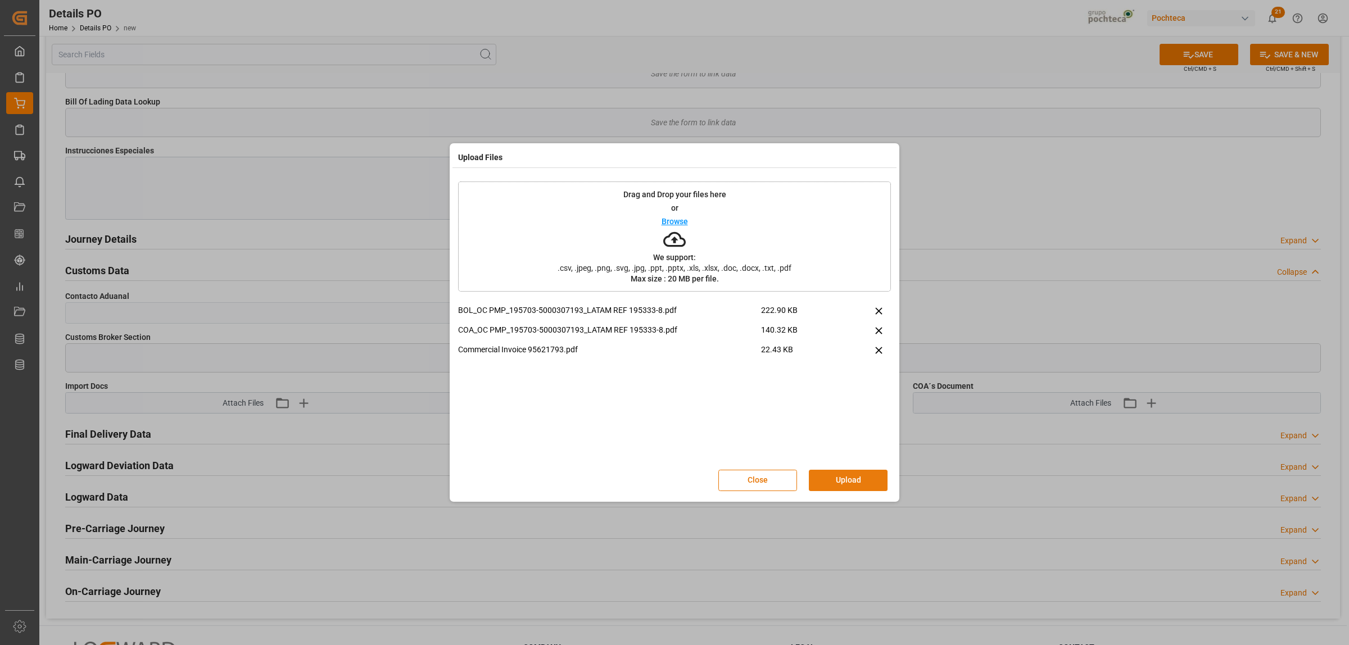
click at [857, 482] on button "Upload" at bounding box center [848, 480] width 79 height 21
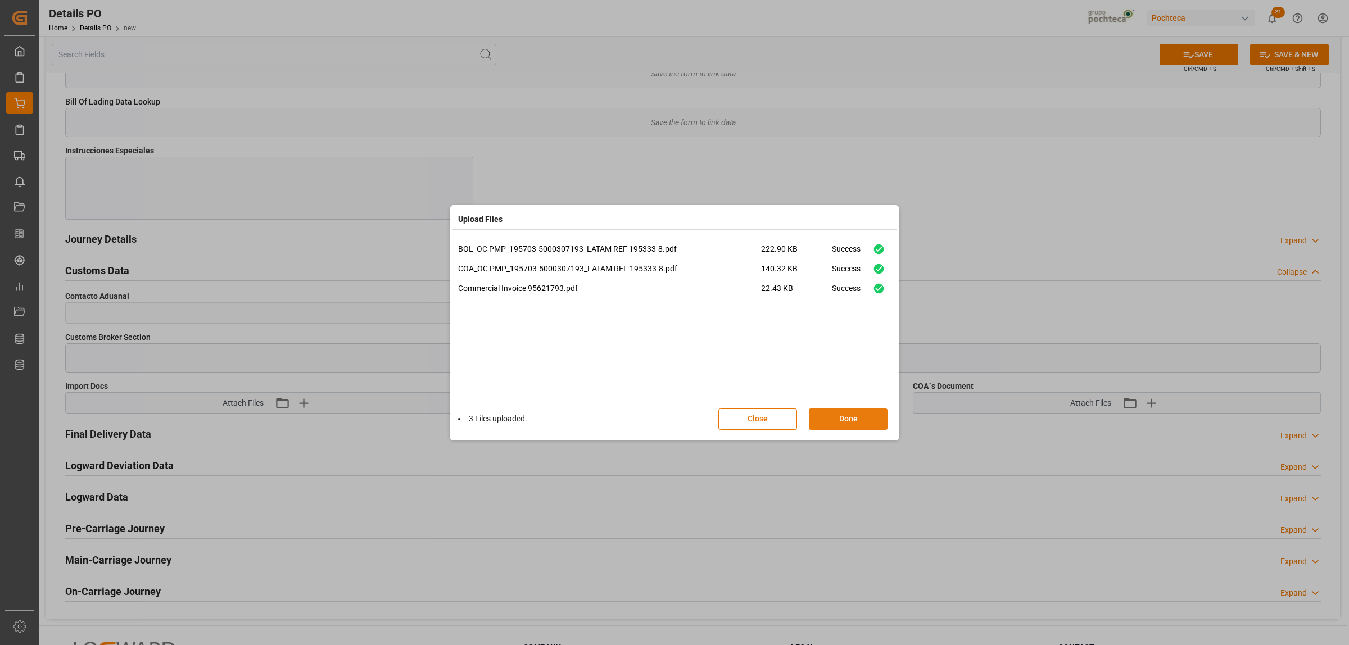
click at [856, 426] on button "Done" at bounding box center [848, 418] width 79 height 21
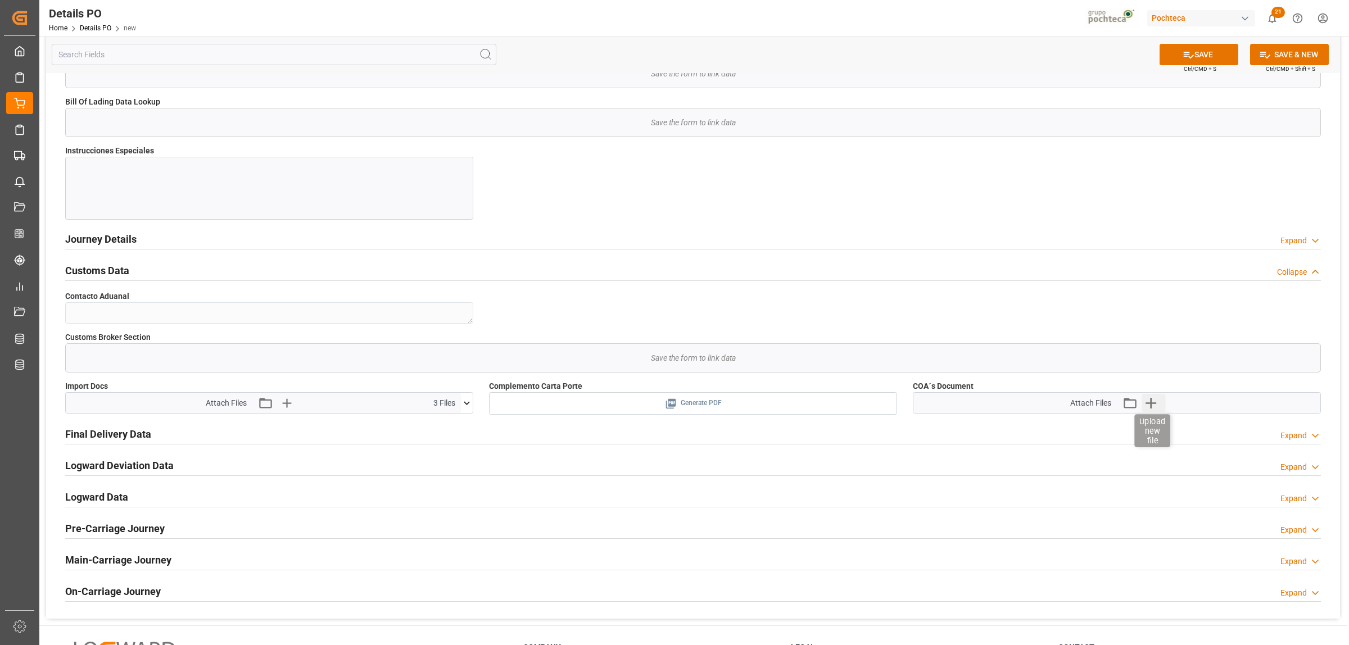
click at [1078, 400] on icon "button" at bounding box center [1151, 403] width 18 height 18
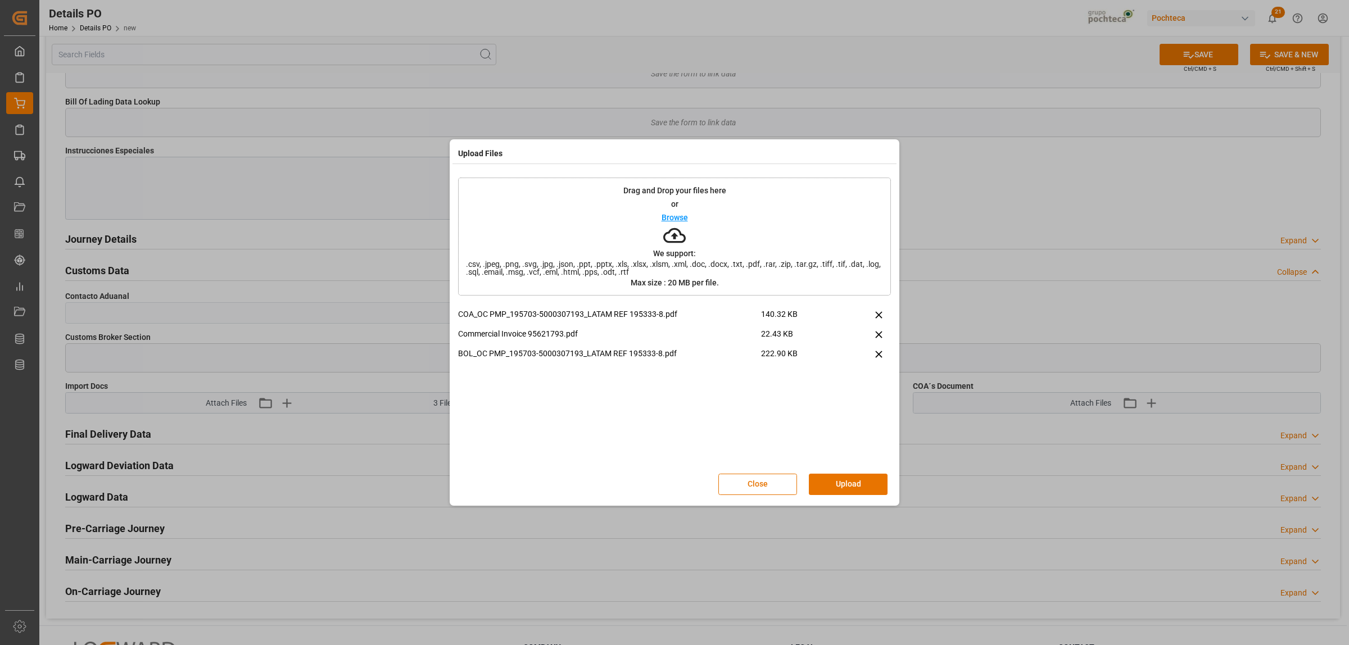
click at [771, 483] on button "Close" at bounding box center [757, 484] width 79 height 21
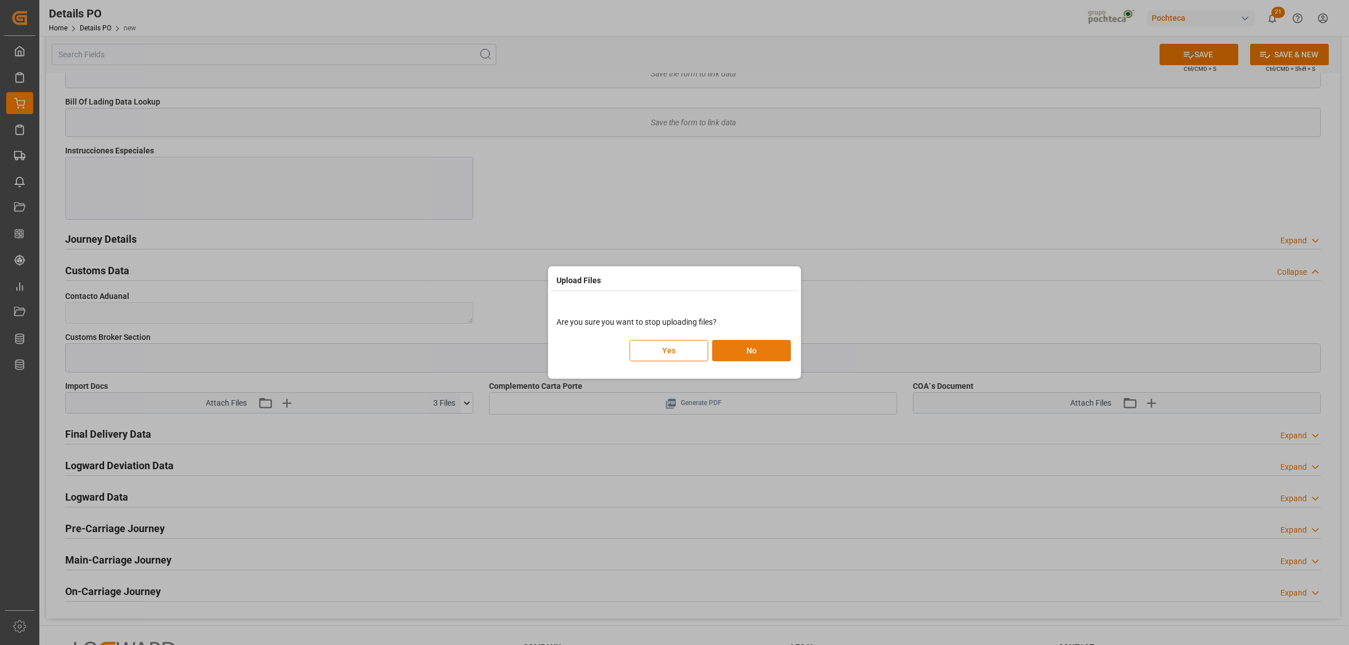
click at [751, 351] on button "No" at bounding box center [751, 350] width 79 height 21
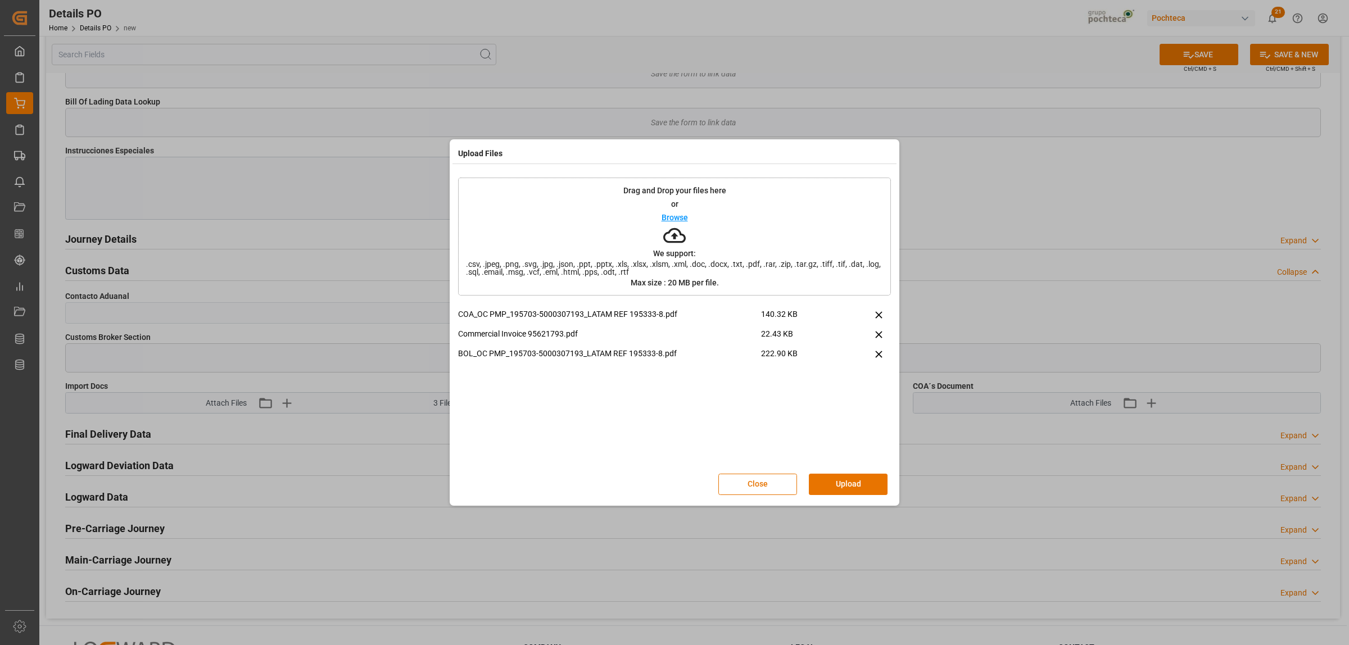
click at [776, 483] on button "Close" at bounding box center [757, 484] width 79 height 21
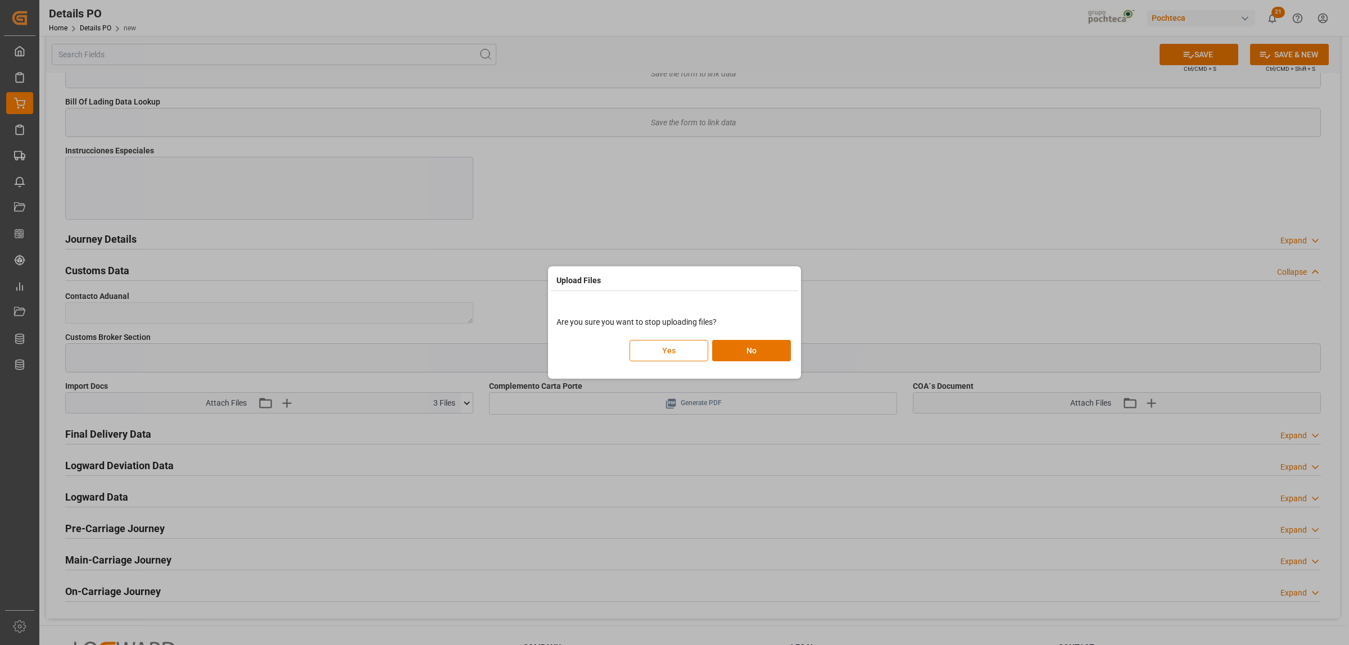
click at [678, 352] on button "Yes" at bounding box center [668, 350] width 79 height 21
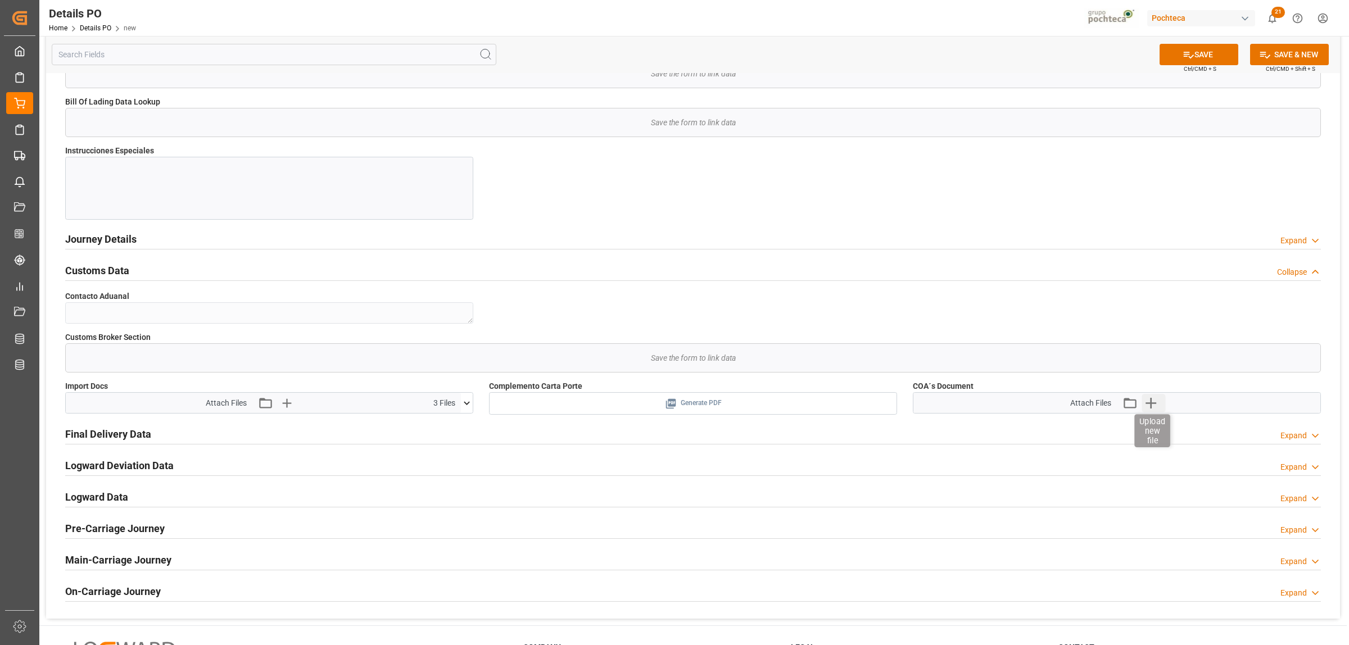
click at [1078, 406] on icon "button" at bounding box center [1150, 403] width 11 height 11
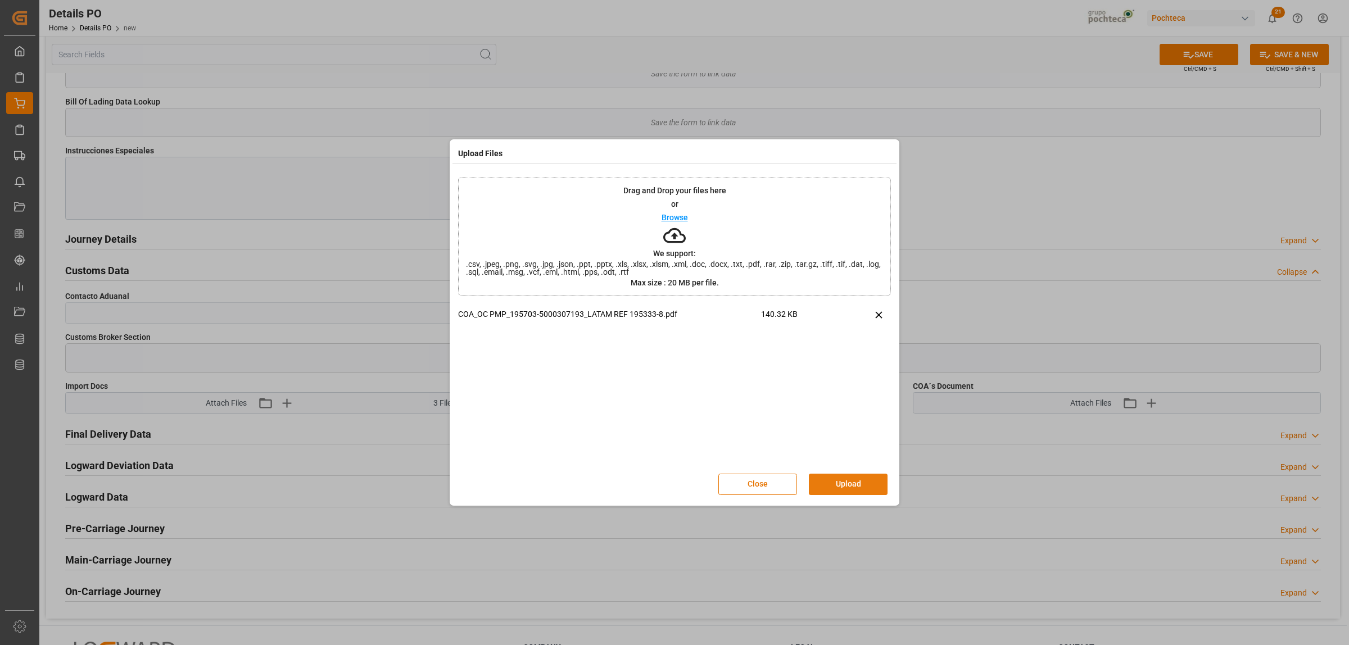
click at [852, 484] on button "Upload" at bounding box center [848, 484] width 79 height 21
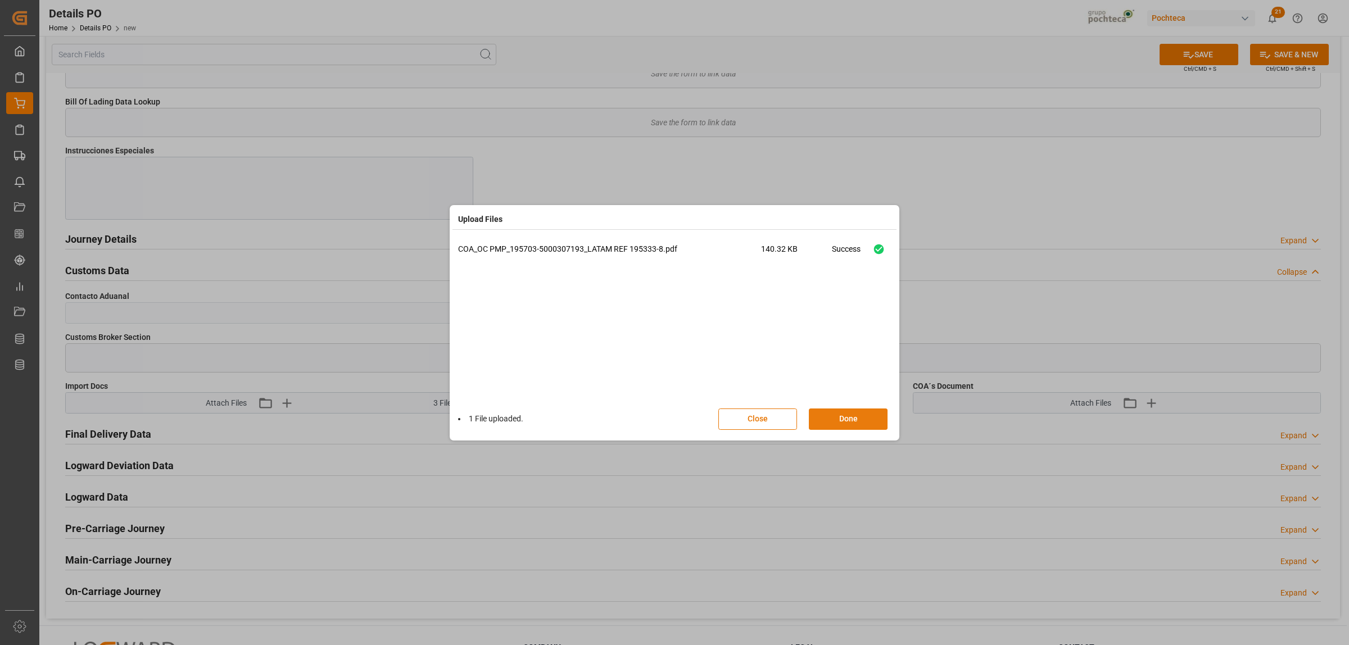
click at [866, 420] on button "Done" at bounding box center [848, 418] width 79 height 21
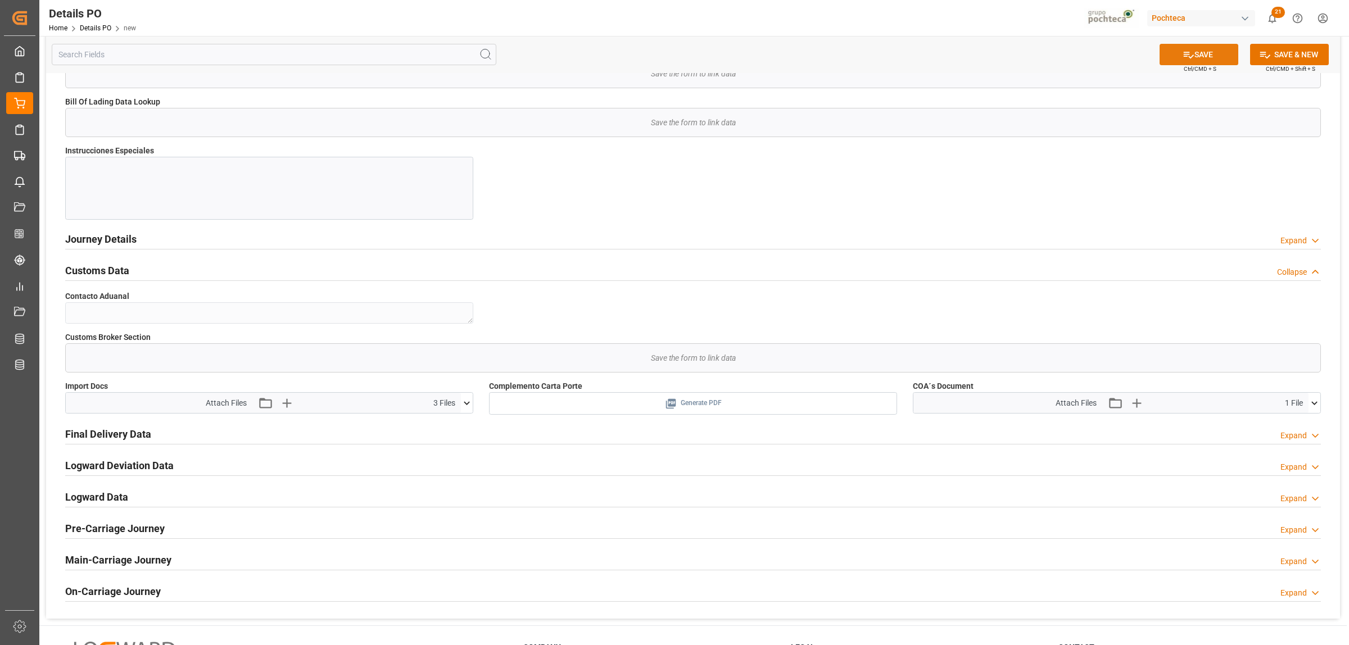
click at [1078, 55] on button "SAVE" at bounding box center [1198, 54] width 79 height 21
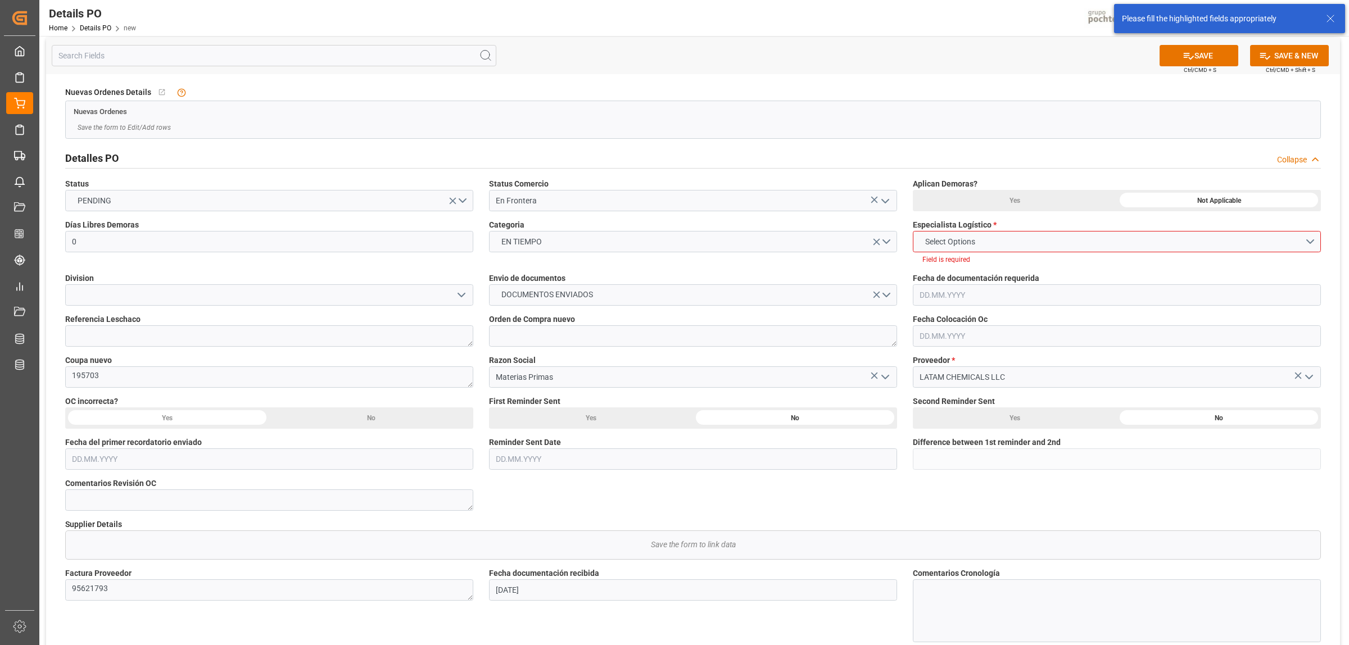
scroll to position [0, 0]
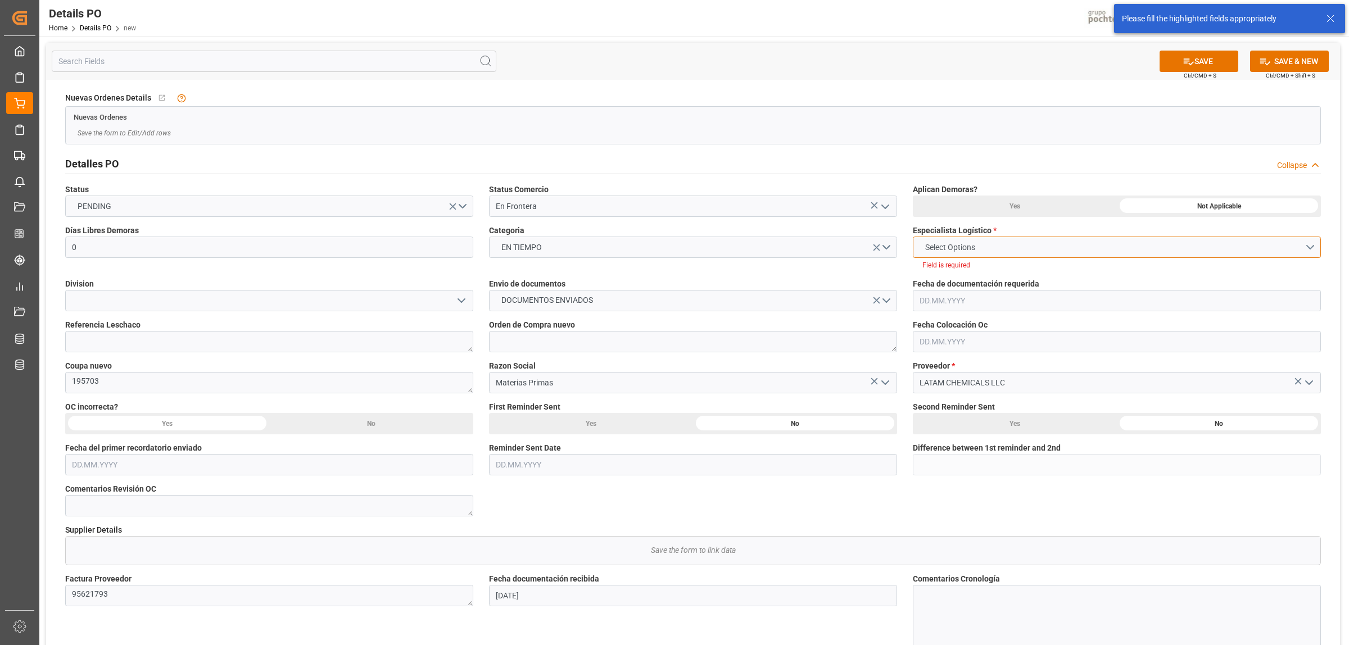
click at [985, 245] on button "Select Options" at bounding box center [1117, 247] width 408 height 21
click at [959, 294] on div "[PERSON_NAME]" at bounding box center [1116, 297] width 407 height 24
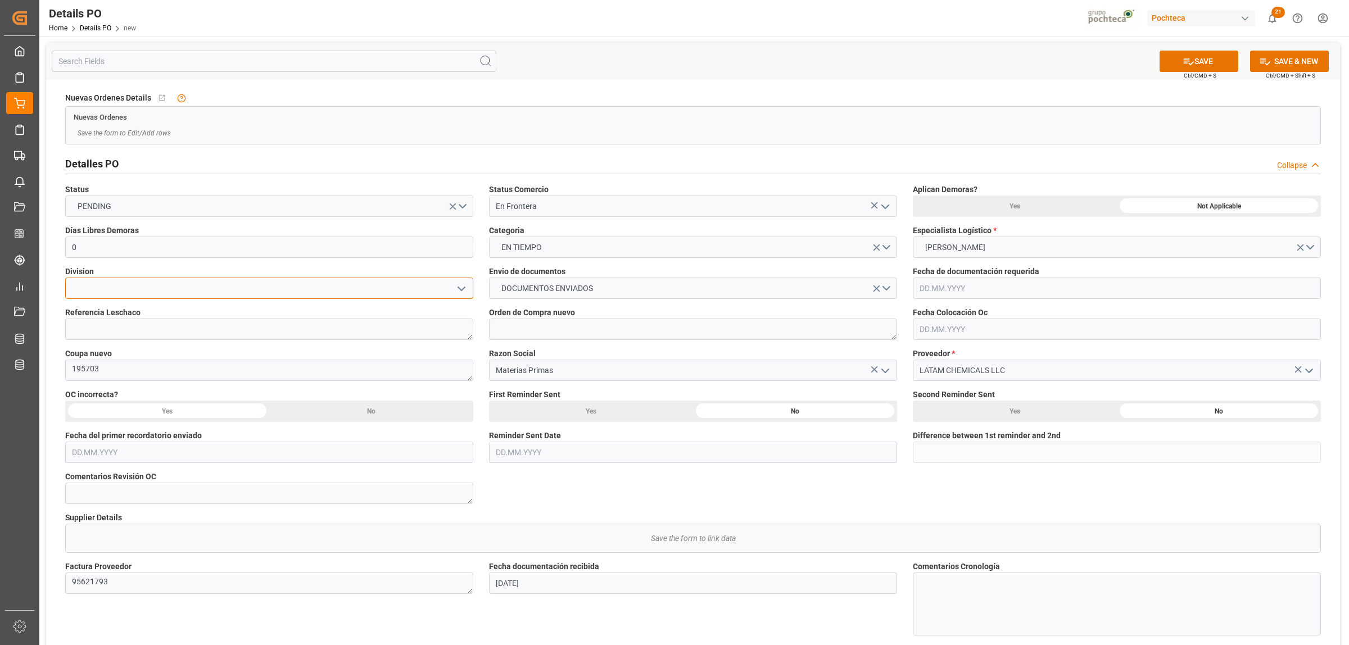
click at [274, 290] on input at bounding box center [269, 288] width 408 height 21
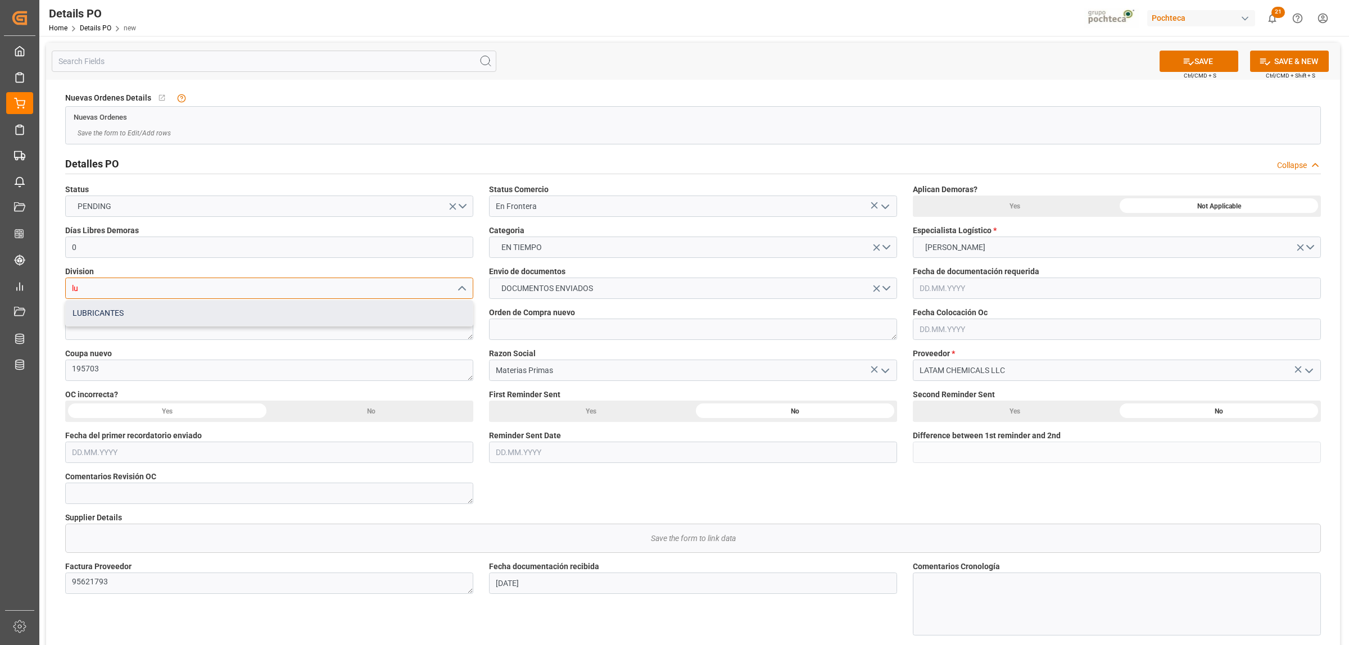
click at [83, 312] on div "LUBRICANTES" at bounding box center [269, 313] width 407 height 25
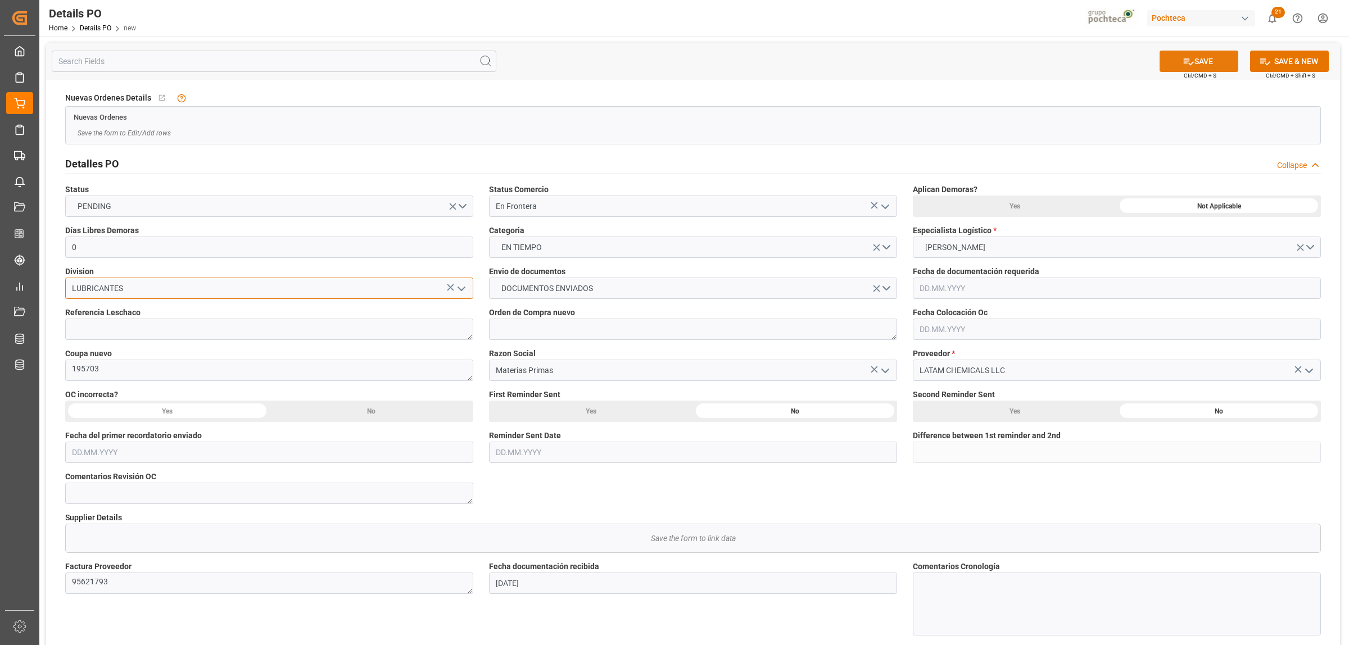
type input "LUBRICANTES"
click at [1078, 66] on icon at bounding box center [1188, 62] width 12 height 12
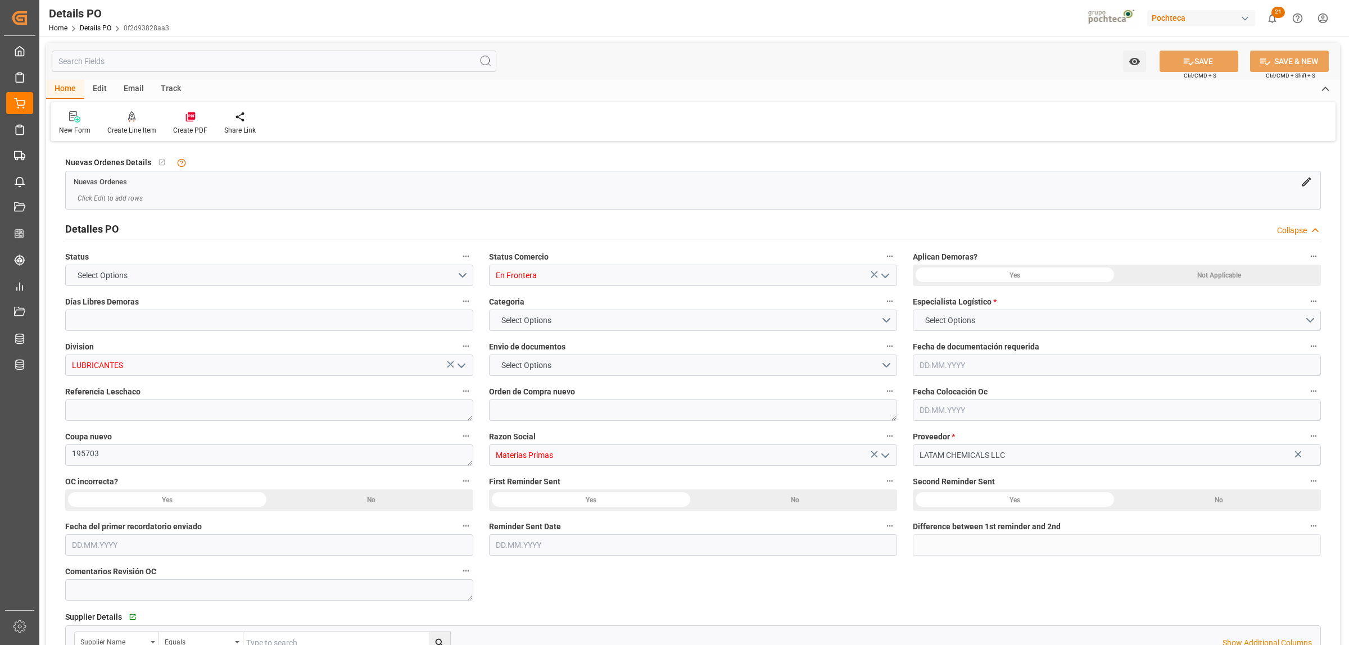
type input "0"
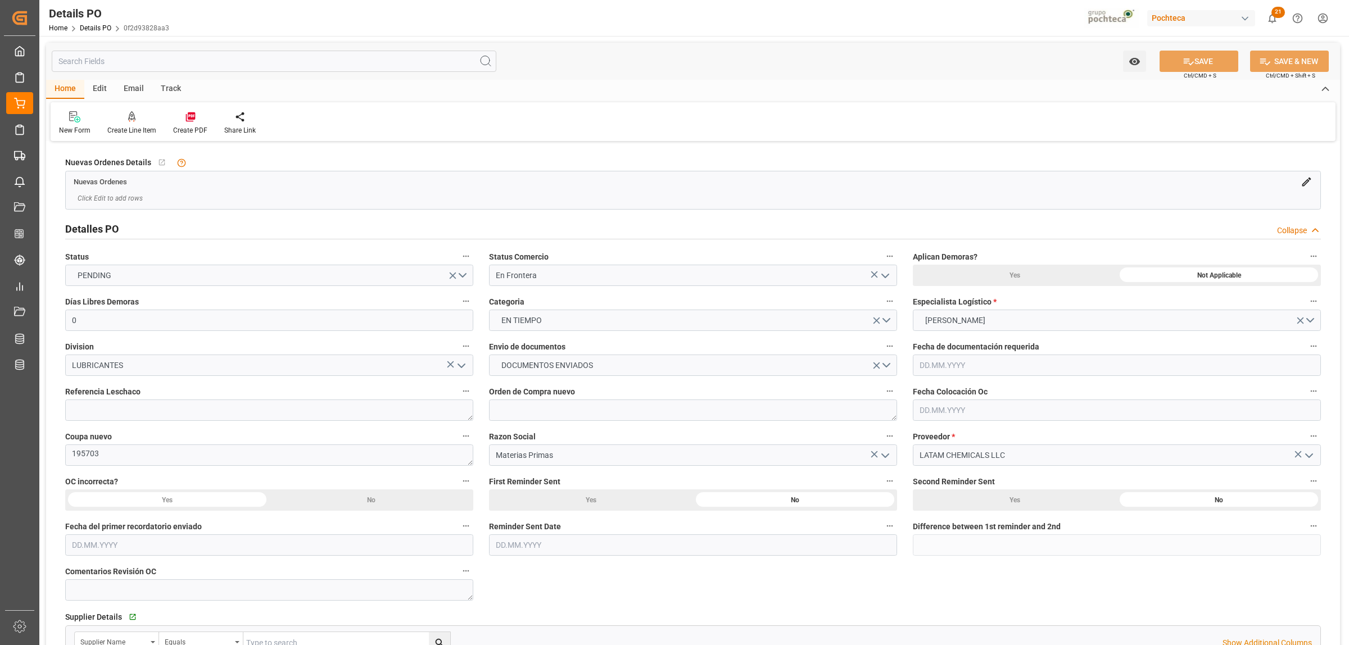
type input "[DATE]"
